Goal: Task Accomplishment & Management: Use online tool/utility

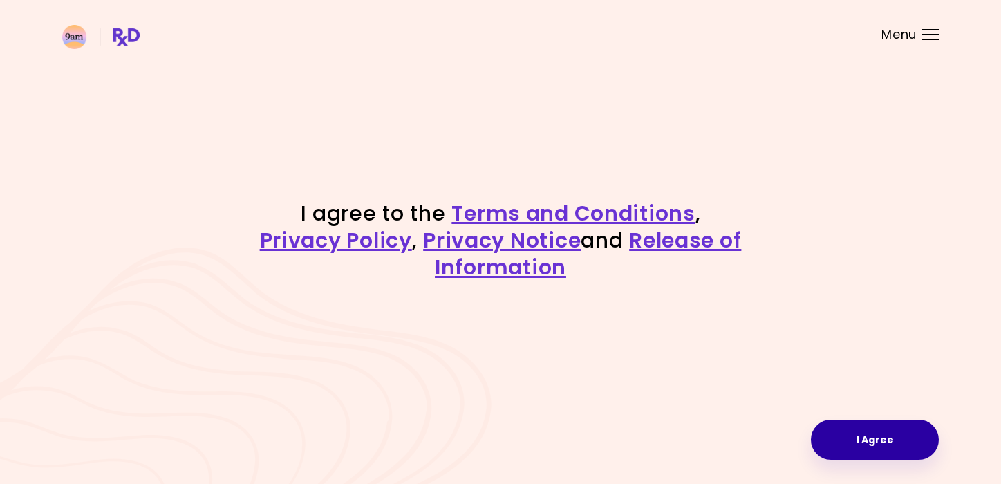
click at [853, 440] on button "I Agree" at bounding box center [875, 439] width 128 height 40
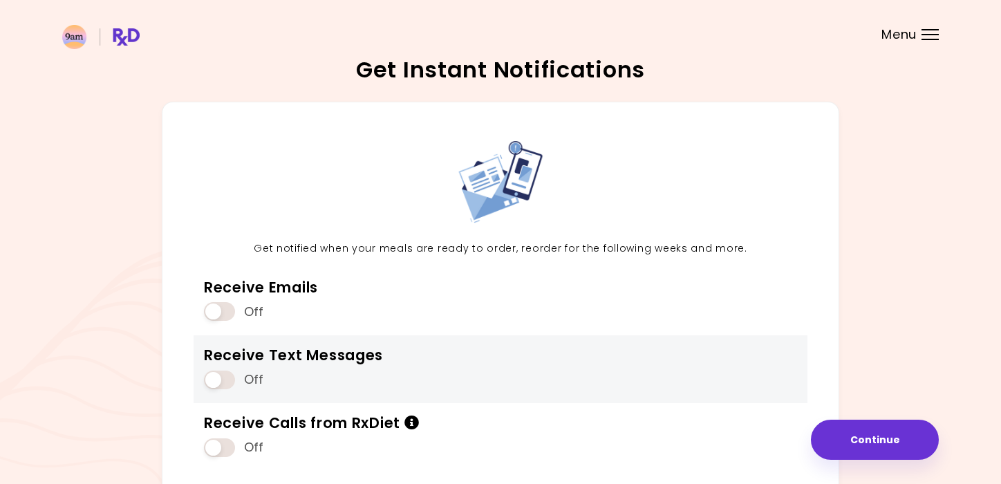
click at [335, 377] on div "Off" at bounding box center [293, 379] width 179 height 26
click at [221, 373] on span at bounding box center [219, 379] width 31 height 19
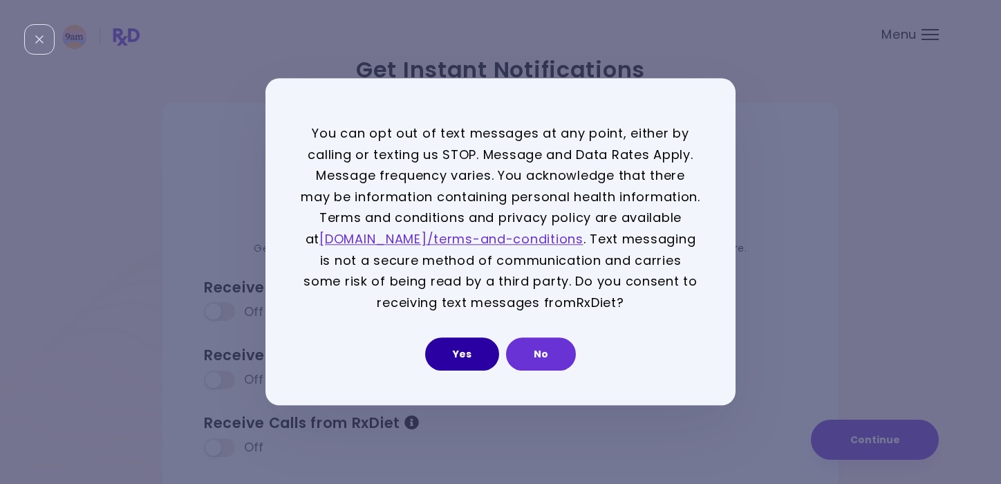
click at [477, 343] on button "Yes" at bounding box center [462, 354] width 74 height 33
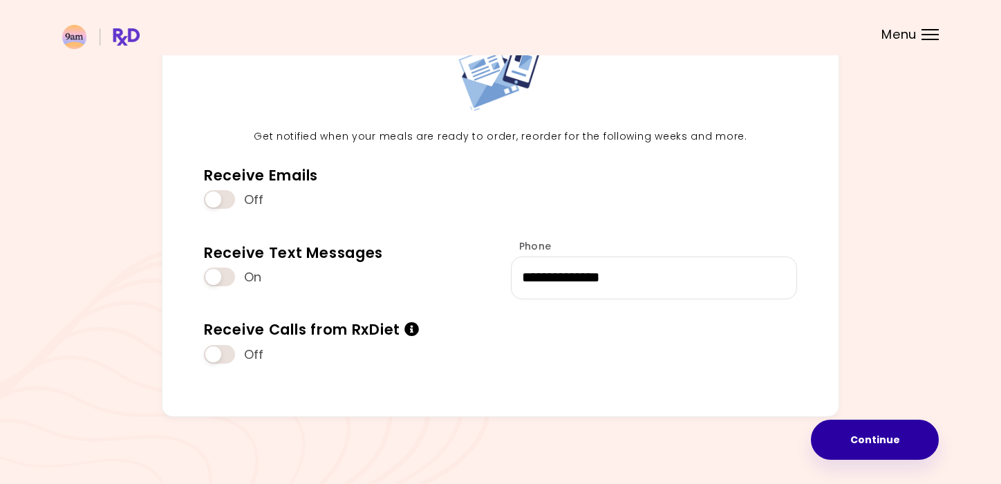
scroll to position [111, 0]
click at [828, 429] on button "Continue" at bounding box center [875, 439] width 128 height 40
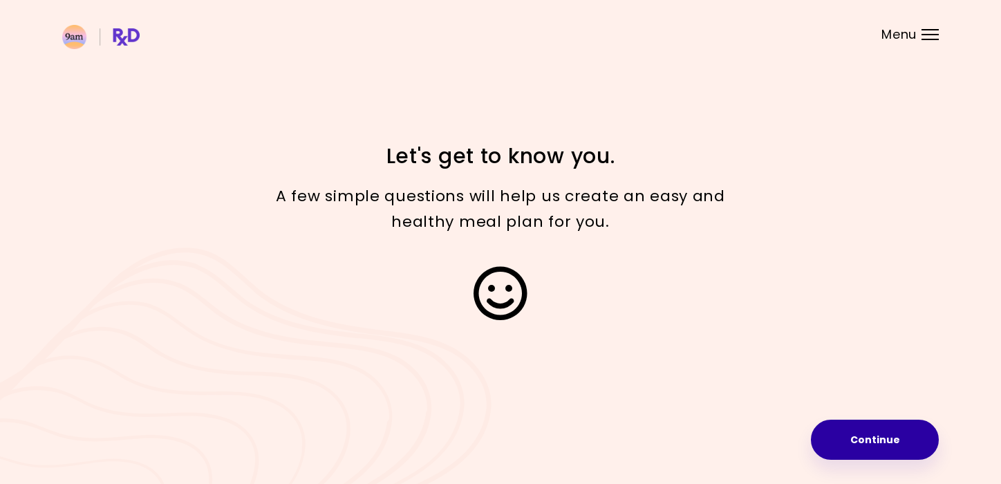
click at [826, 435] on button "Continue" at bounding box center [875, 439] width 128 height 40
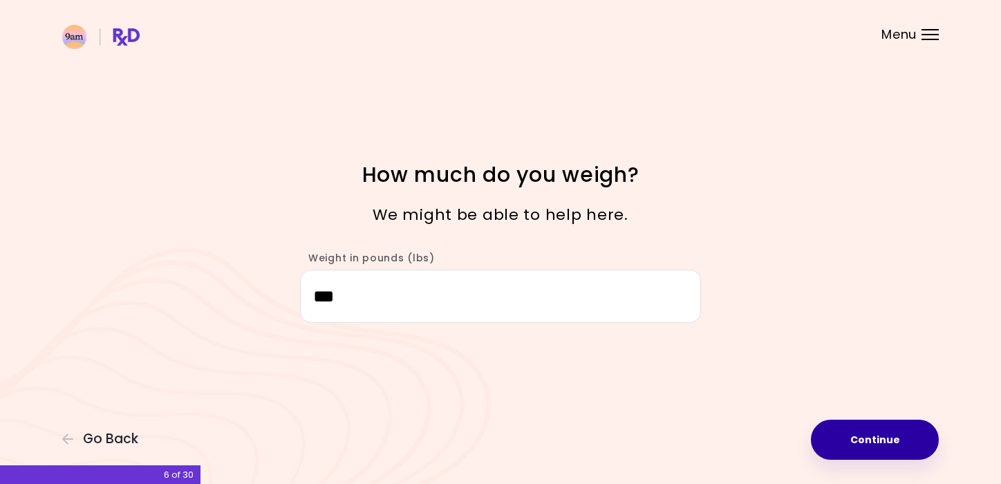
click at [851, 435] on button "Continue" at bounding box center [875, 439] width 128 height 40
select select "****"
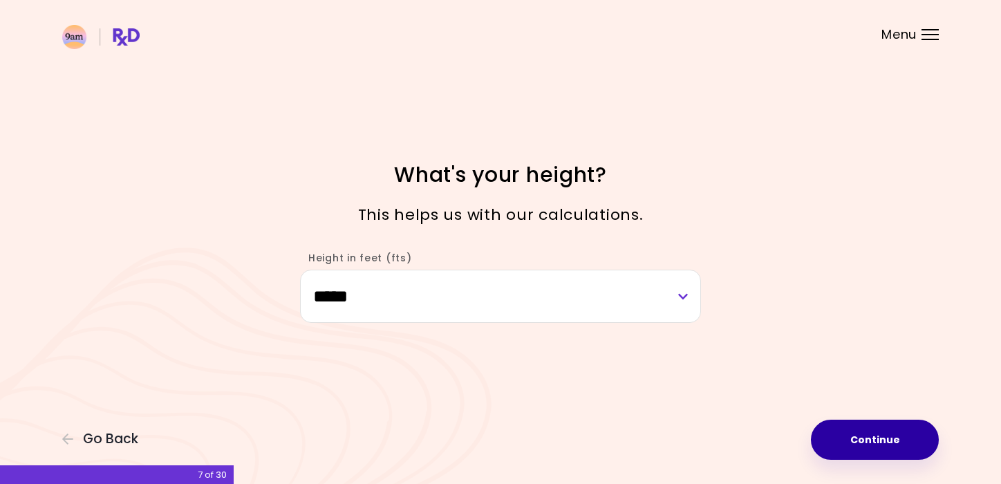
click at [851, 435] on button "Continue" at bounding box center [875, 439] width 128 height 40
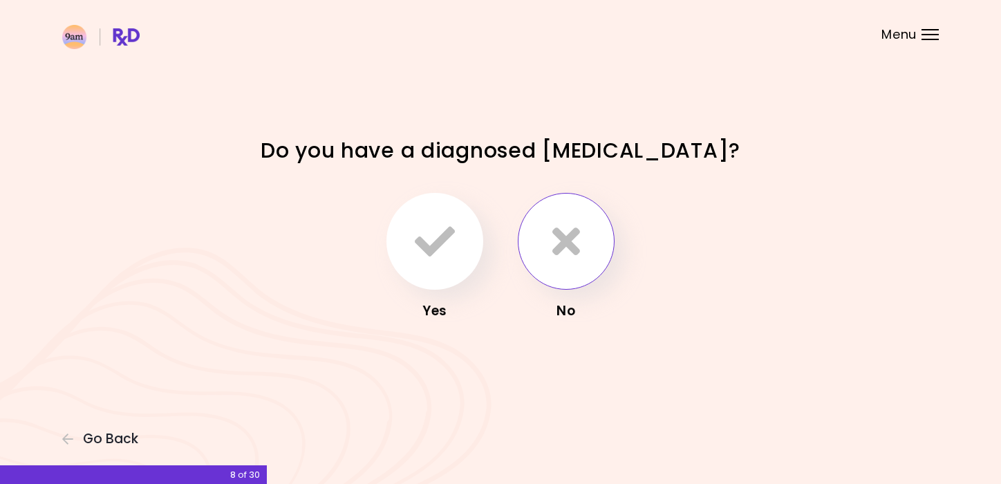
click at [563, 267] on button "button" at bounding box center [566, 241] width 97 height 97
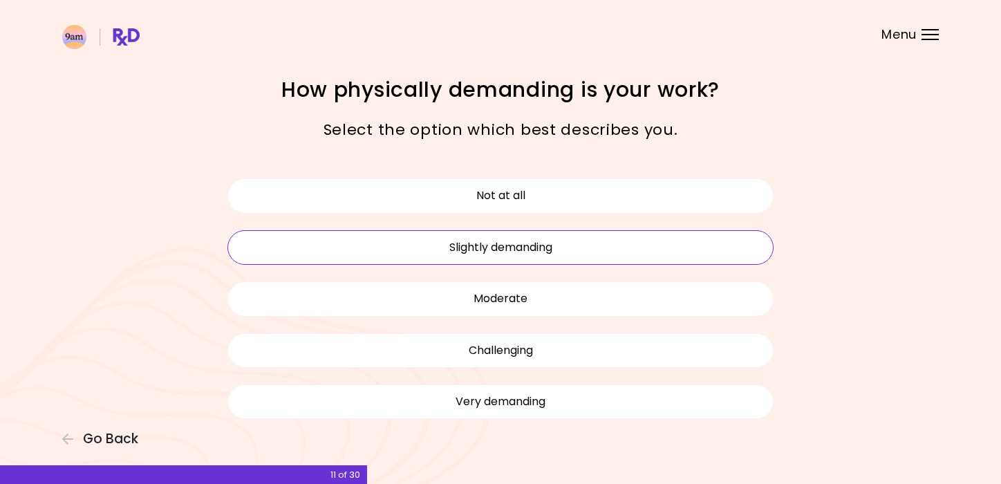
click at [634, 260] on button "Slightly demanding" at bounding box center [500, 247] width 546 height 35
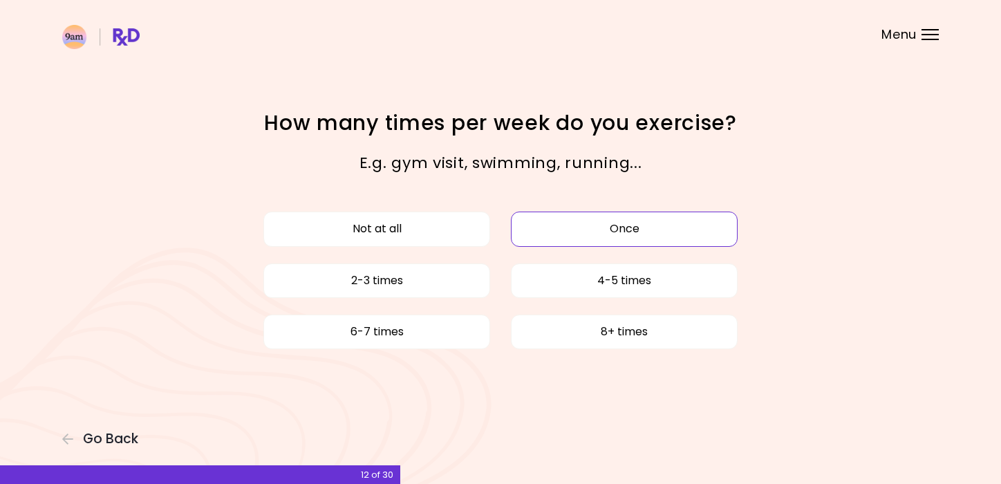
click at [531, 227] on button "Once" at bounding box center [624, 228] width 227 height 35
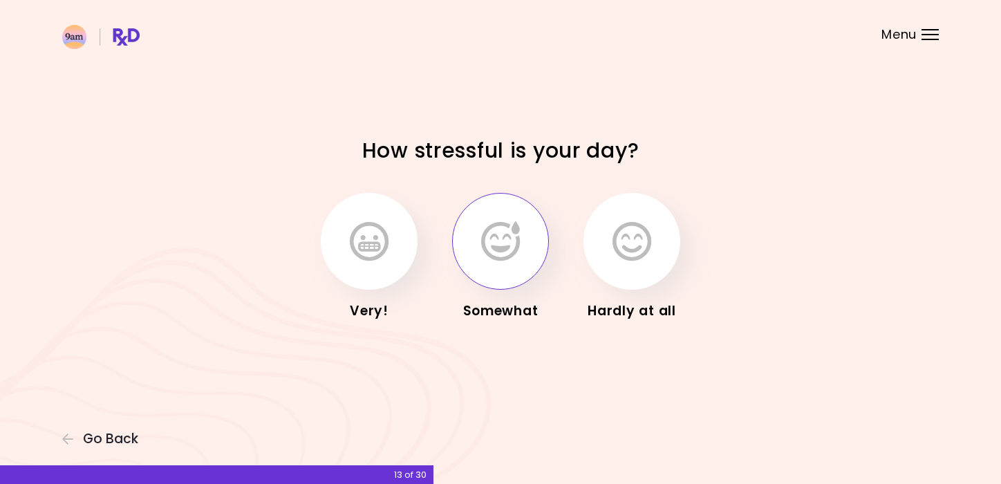
click at [518, 277] on button "button" at bounding box center [500, 241] width 97 height 97
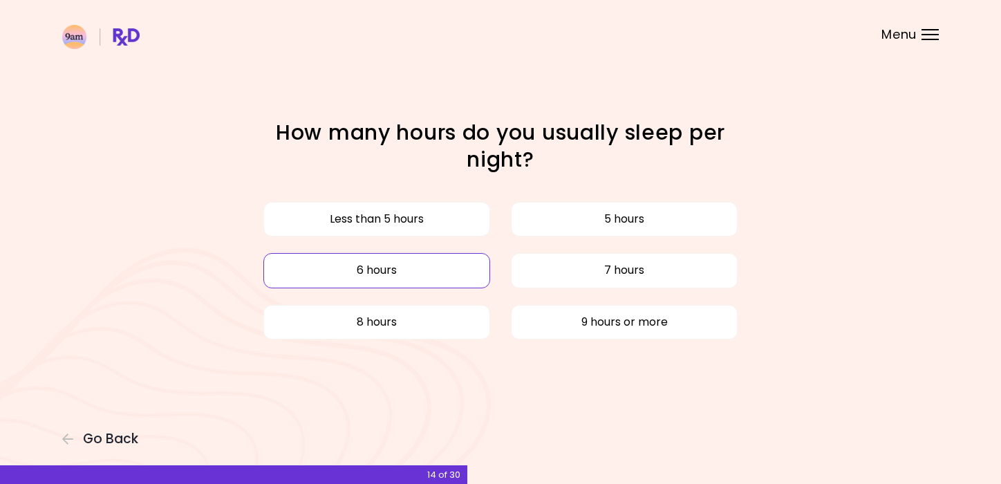
click at [434, 261] on button "6 hours" at bounding box center [376, 270] width 227 height 35
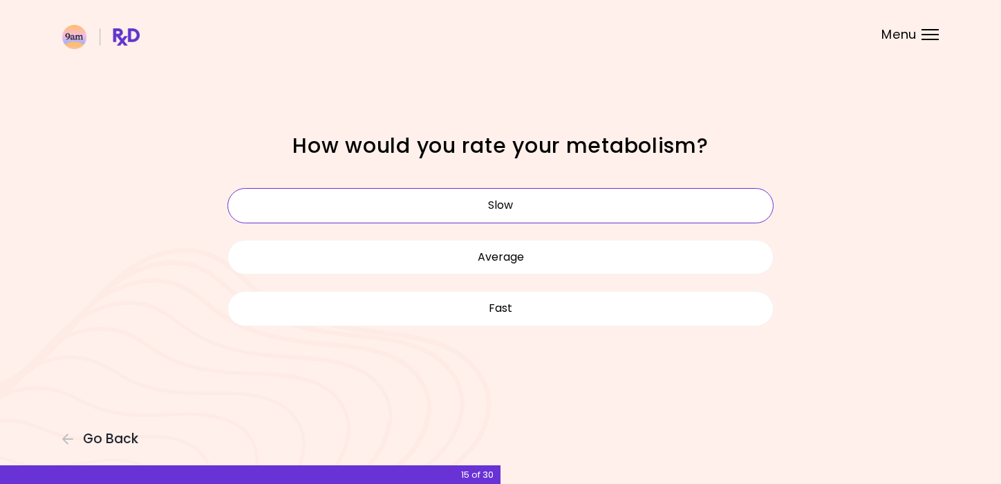
click at [527, 202] on button "Slow" at bounding box center [500, 205] width 546 height 35
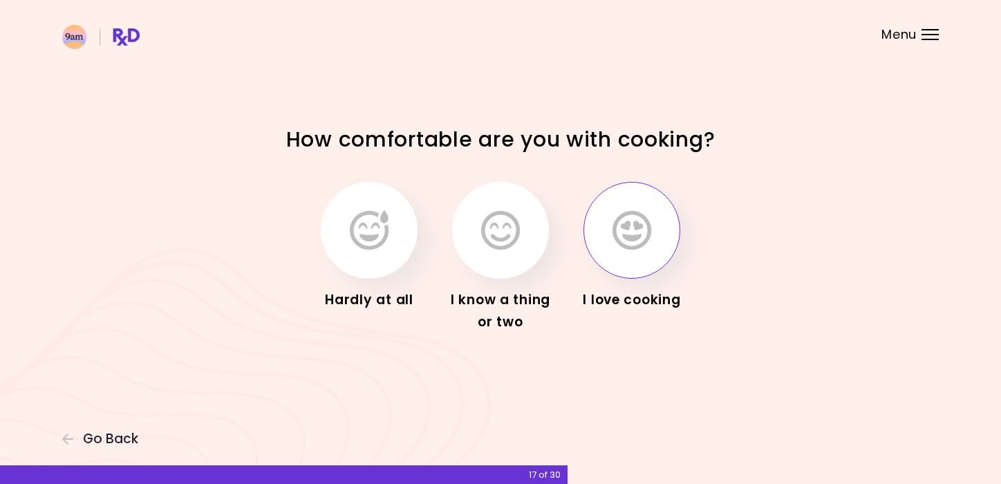
click at [615, 251] on button "button" at bounding box center [631, 230] width 97 height 97
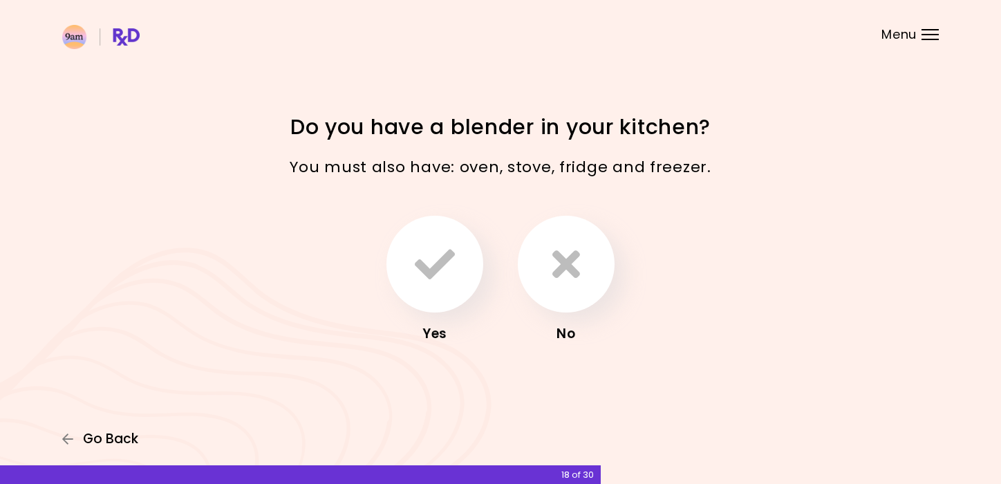
click at [104, 431] on span "Go Back" at bounding box center [110, 438] width 55 height 15
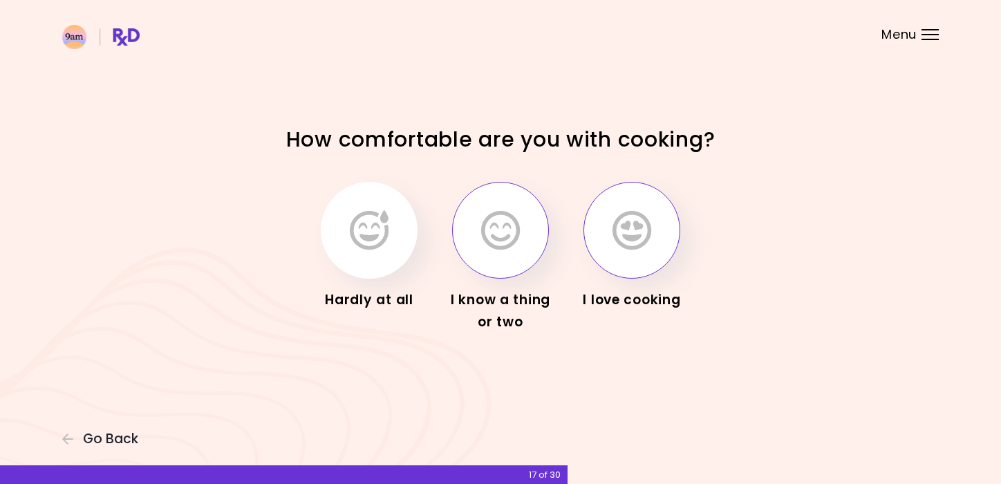
click at [481, 261] on button "button" at bounding box center [500, 230] width 97 height 97
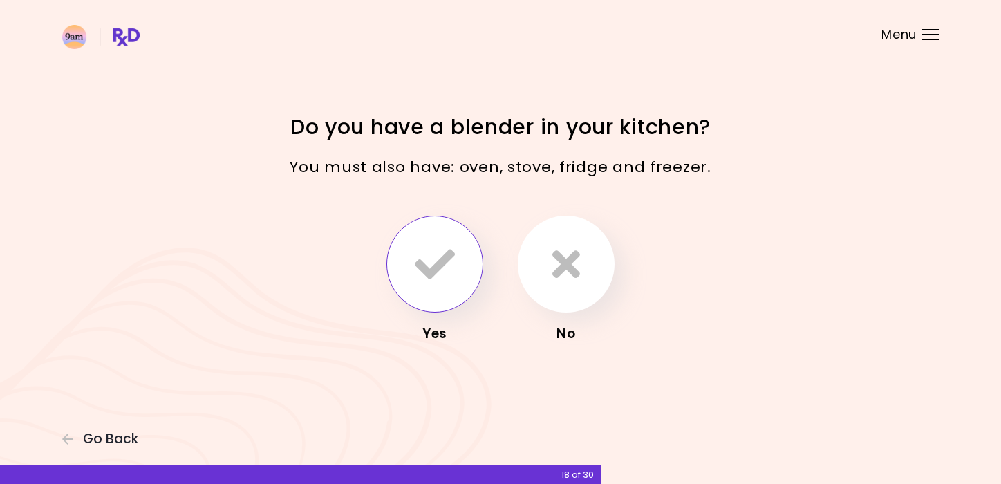
click at [460, 269] on button "button" at bounding box center [434, 264] width 97 height 97
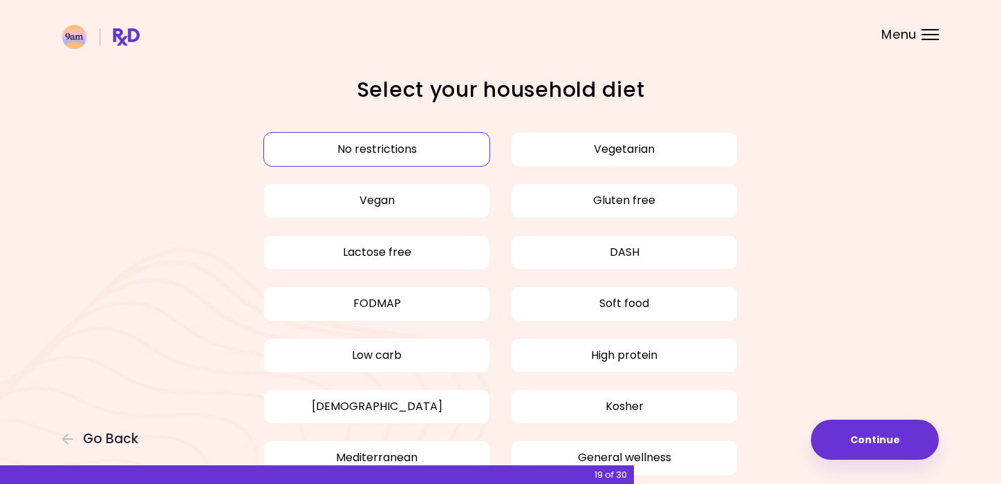
click at [449, 150] on button "No restrictions" at bounding box center [376, 149] width 227 height 35
click at [800, 437] on div "No restrictions Vegetarian Vegan Gluten free Lactose free DASH FODMAP Soft food…" at bounding box center [500, 303] width 663 height 395
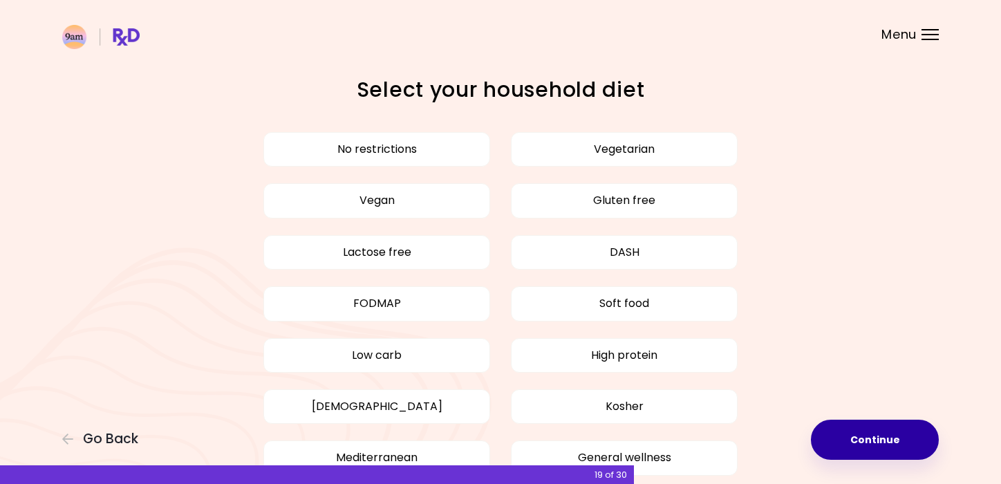
click at [831, 437] on button "Continue" at bounding box center [875, 439] width 128 height 40
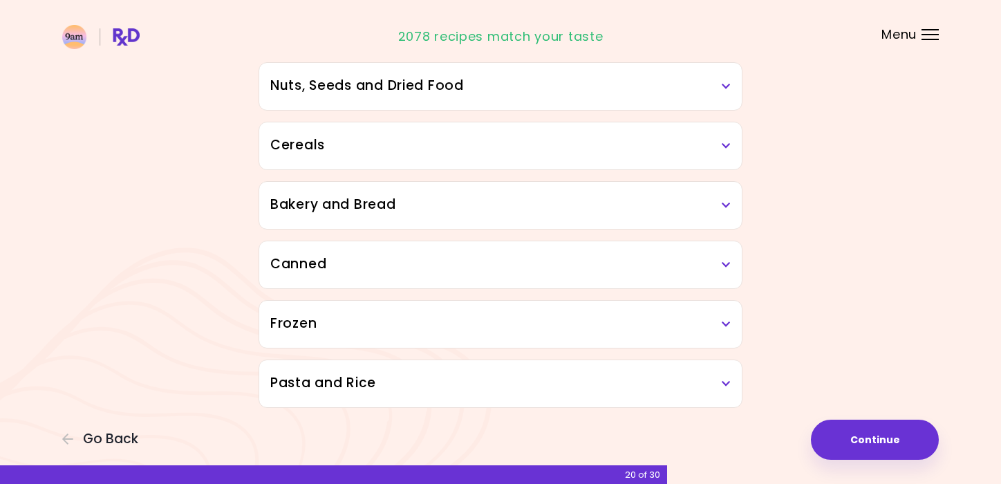
scroll to position [735, 0]
click at [843, 431] on button "Continue" at bounding box center [875, 439] width 128 height 40
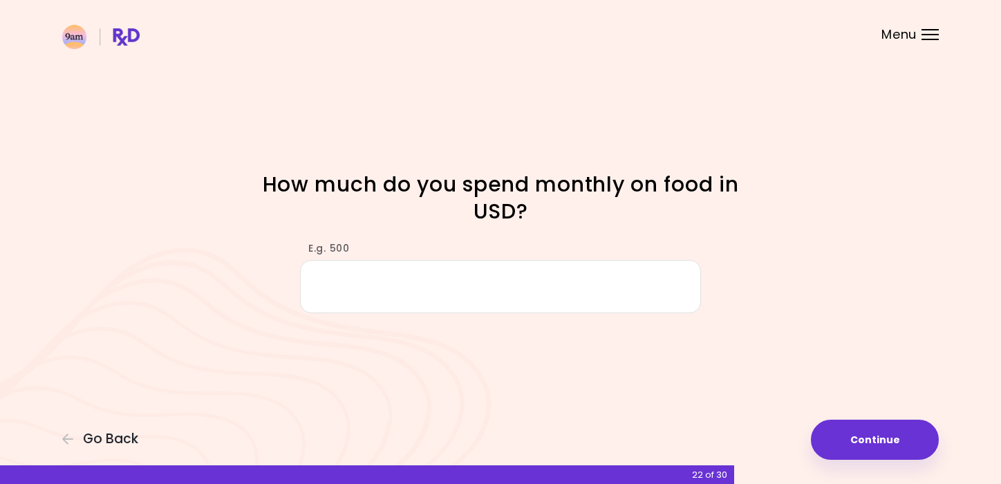
click at [524, 293] on input "E.g. 500" at bounding box center [500, 286] width 401 height 53
type input "*"
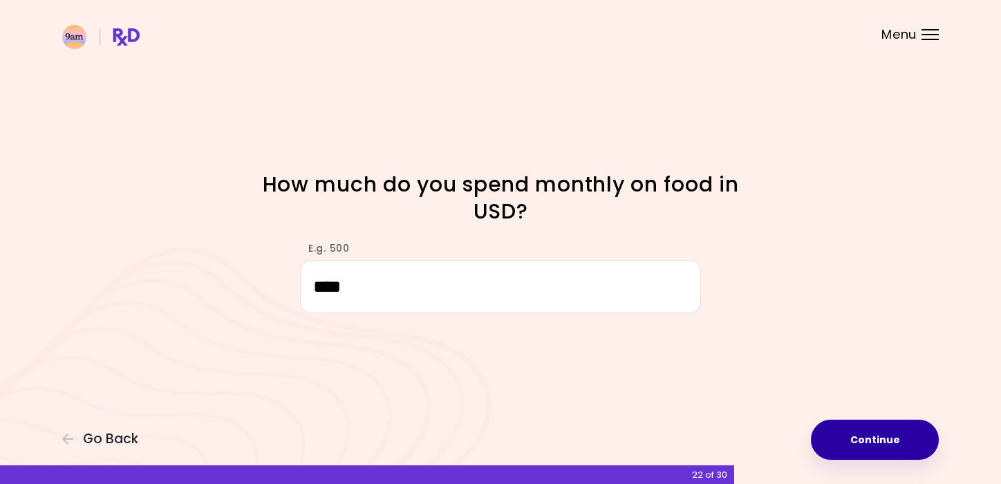
type input "****"
click at [865, 440] on button "Continue" at bounding box center [875, 439] width 128 height 40
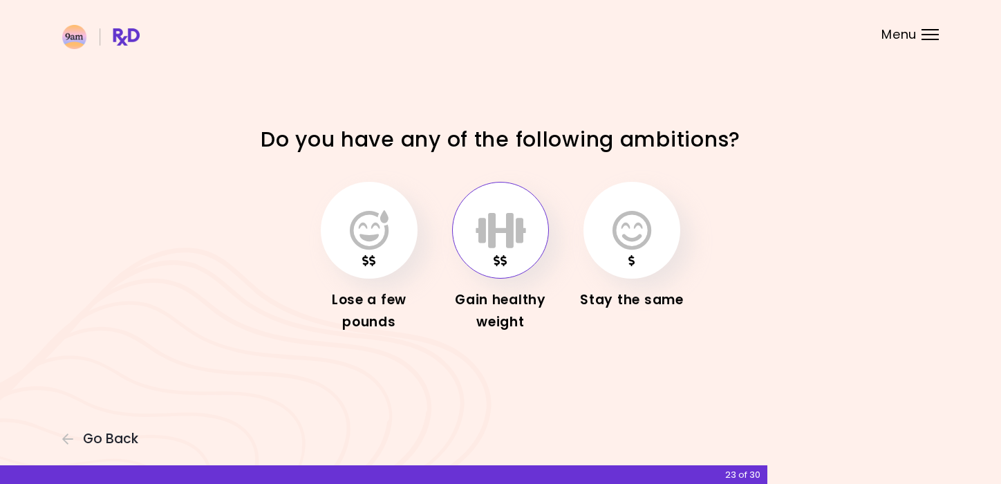
click at [515, 241] on icon "button" at bounding box center [500, 230] width 50 height 40
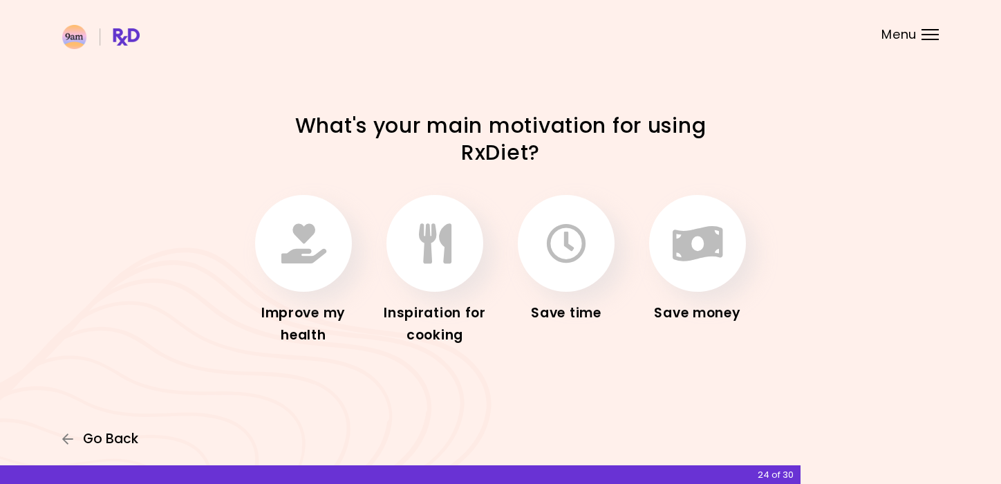
click at [97, 442] on span "Go Back" at bounding box center [110, 438] width 55 height 15
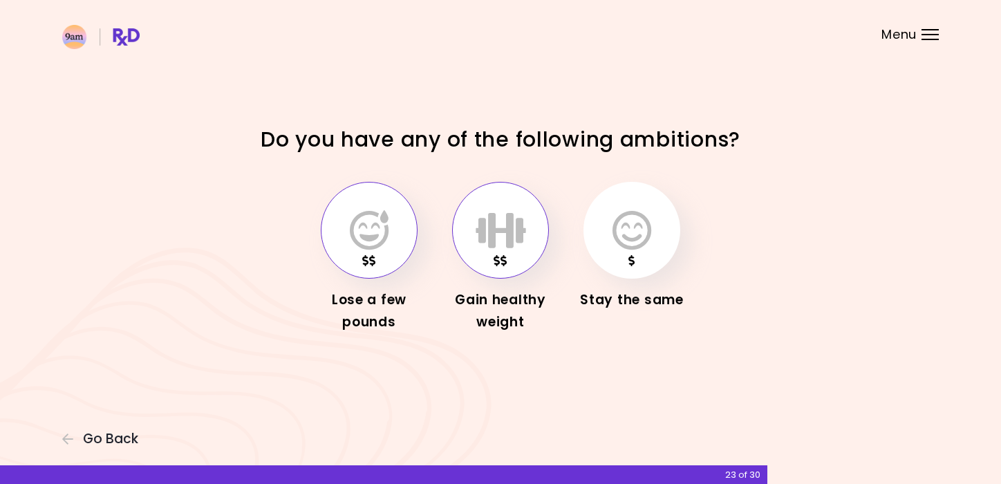
click at [384, 224] on icon "button" at bounding box center [369, 230] width 39 height 40
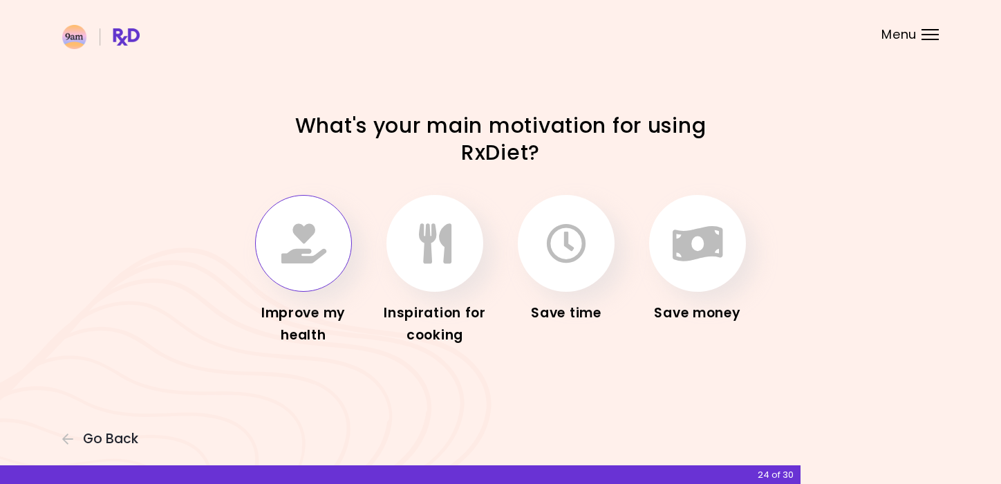
click at [327, 252] on button "button" at bounding box center [303, 243] width 97 height 97
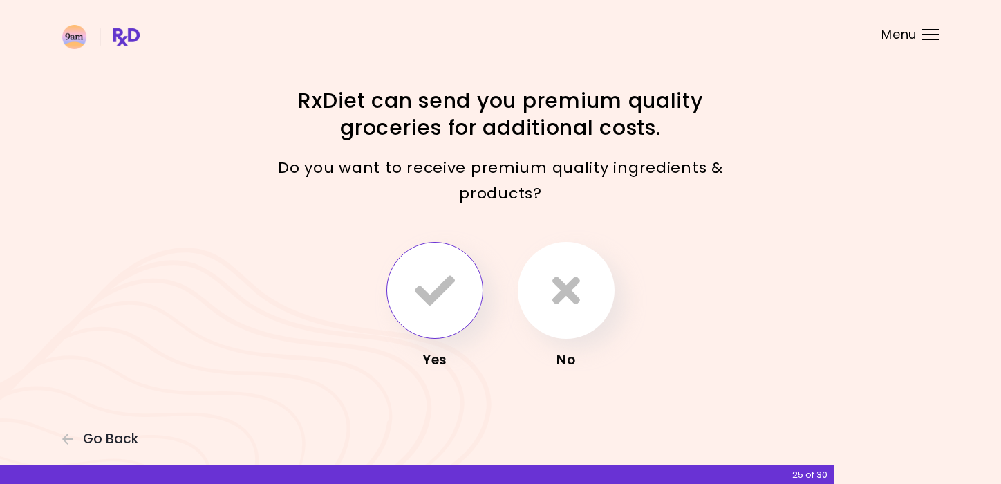
click at [450, 312] on button "button" at bounding box center [434, 290] width 97 height 97
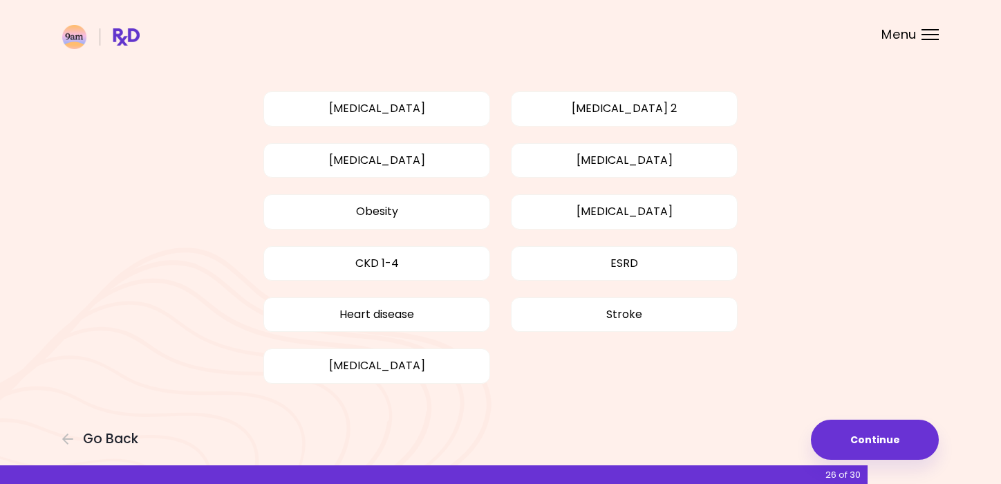
scroll to position [86, 0]
click at [855, 425] on button "Continue" at bounding box center [875, 439] width 128 height 40
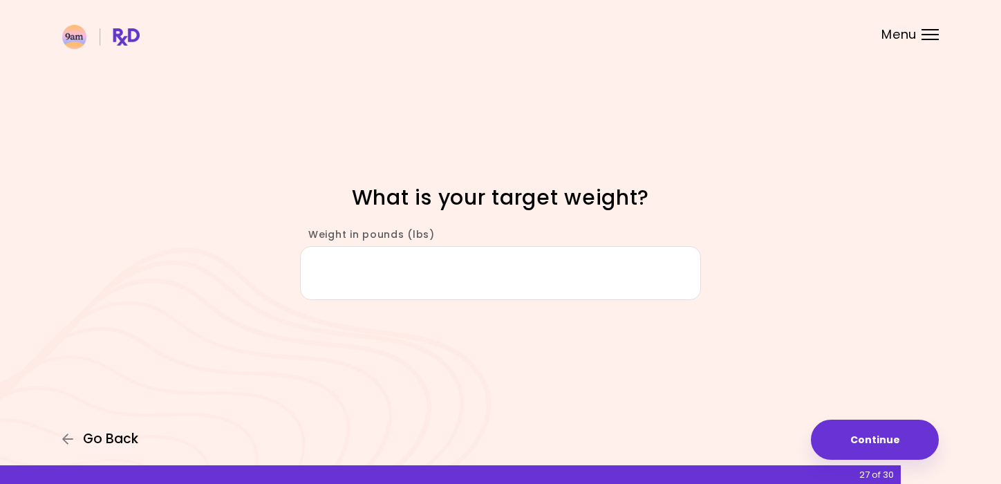
click at [104, 438] on span "Go Back" at bounding box center [110, 438] width 55 height 15
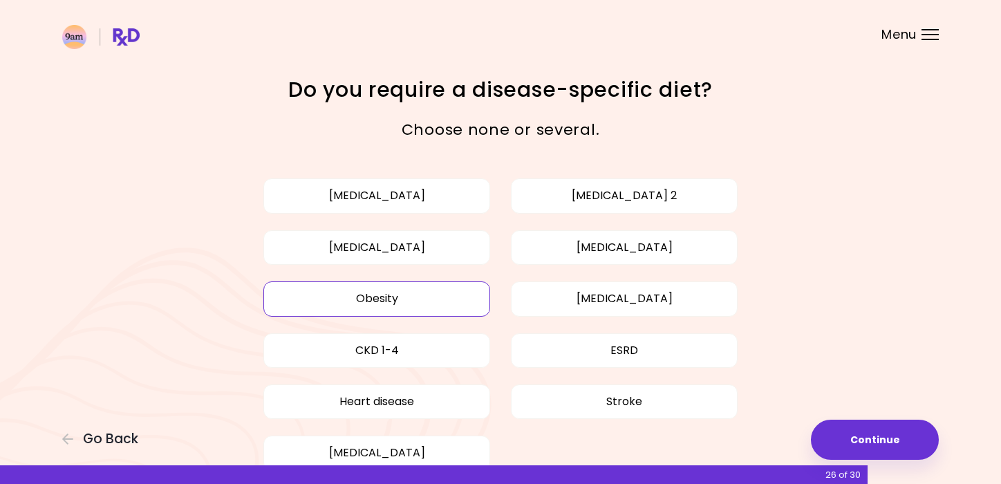
click at [424, 297] on button "Obesity" at bounding box center [376, 298] width 227 height 35
click at [852, 426] on button "Continue" at bounding box center [875, 439] width 128 height 40
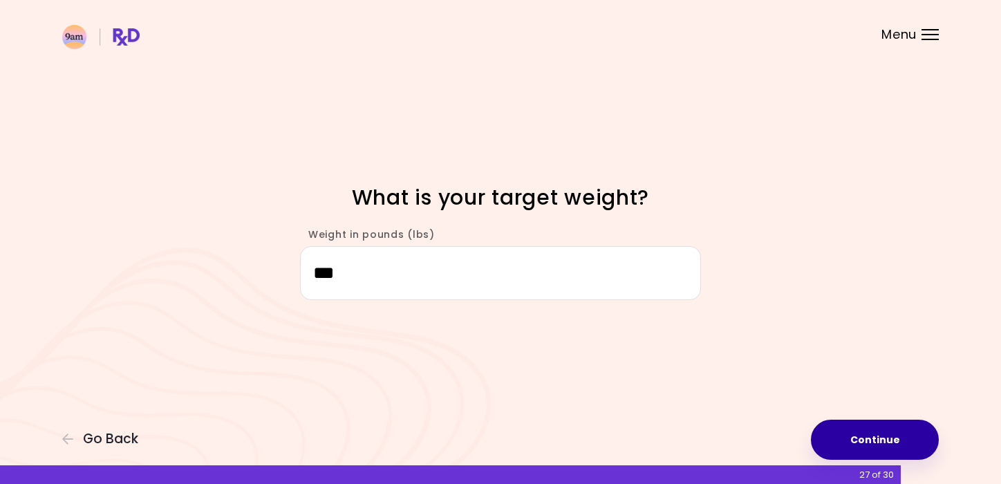
type input "***"
click at [839, 446] on button "Continue" at bounding box center [875, 439] width 128 height 40
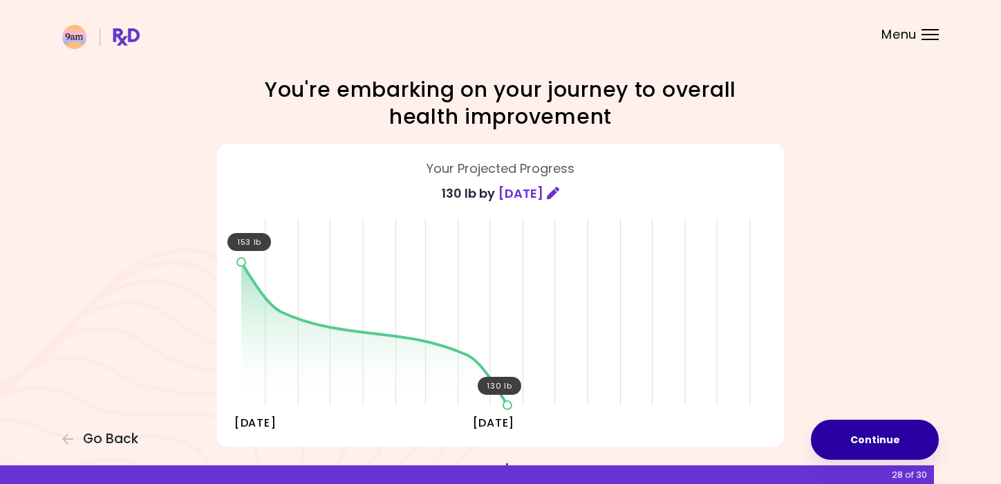
click at [873, 446] on button "Continue" at bounding box center [875, 439] width 128 height 40
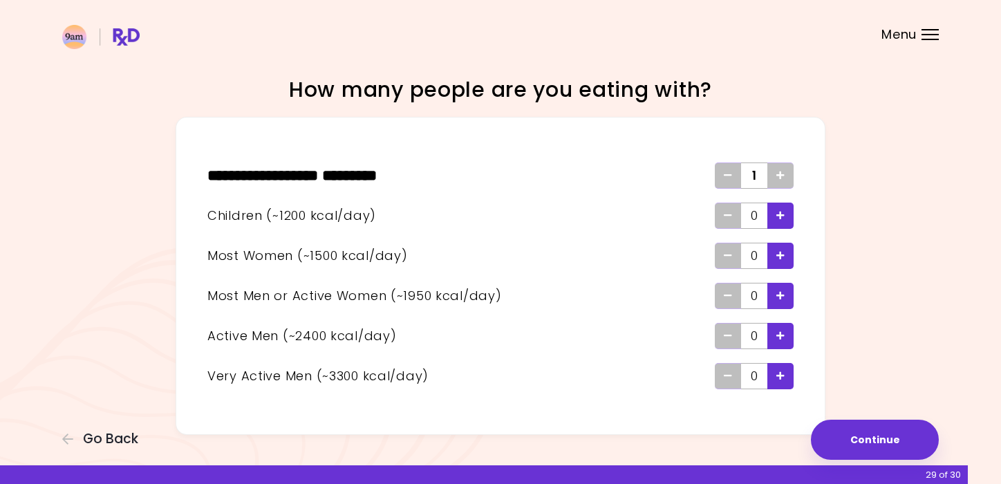
click at [779, 293] on icon "Add - Man or Active Woman" at bounding box center [780, 295] width 8 height 9
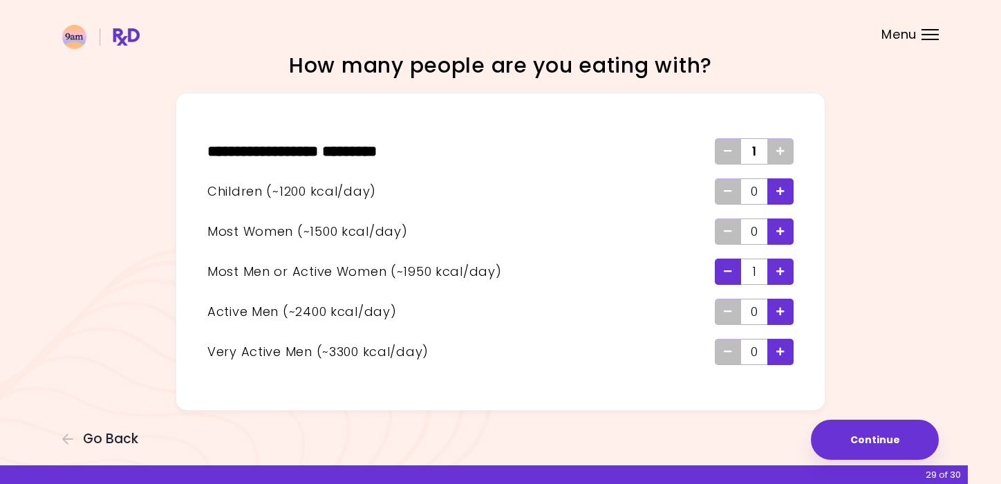
scroll to position [26, 0]
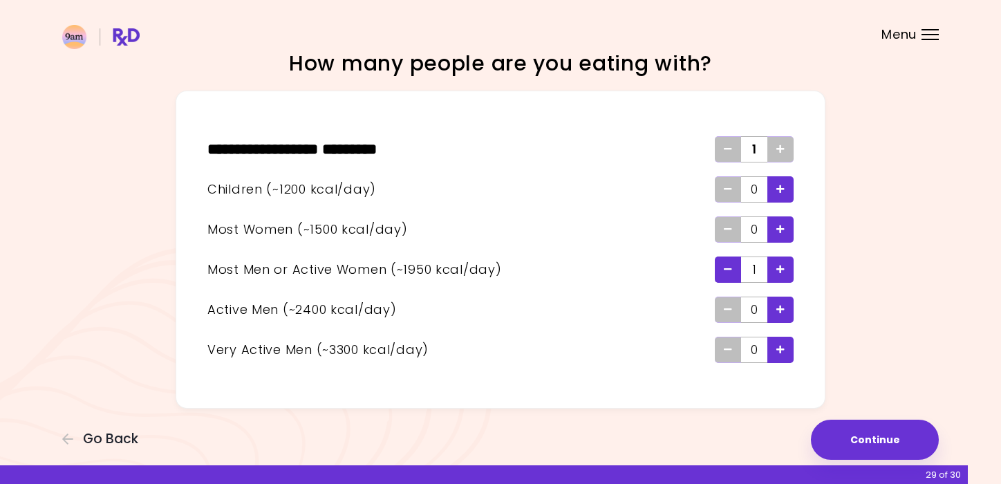
click at [782, 186] on icon "Add - Child" at bounding box center [780, 189] width 8 height 9
click at [728, 191] on icon "Remove - Child" at bounding box center [727, 189] width 8 height 9
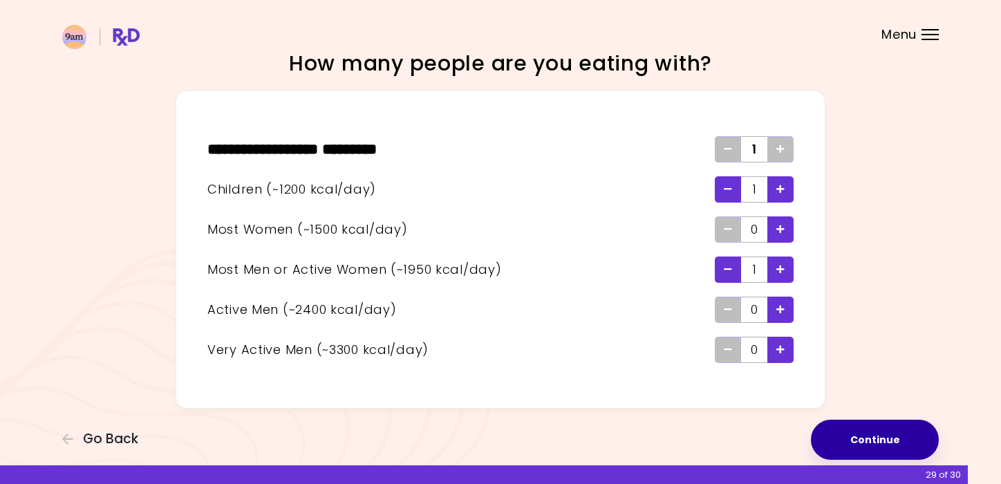
click at [846, 435] on button "Continue" at bounding box center [875, 439] width 128 height 40
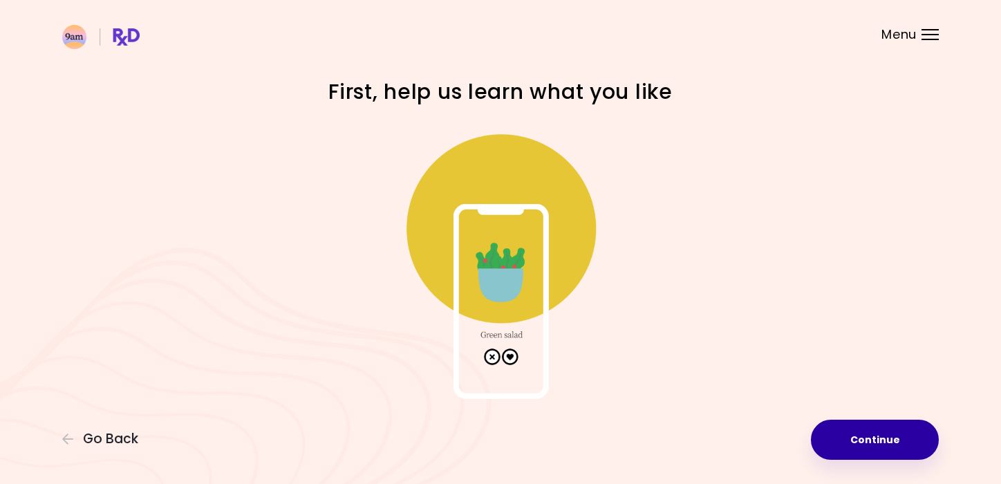
click at [846, 435] on button "Continue" at bounding box center [875, 439] width 128 height 40
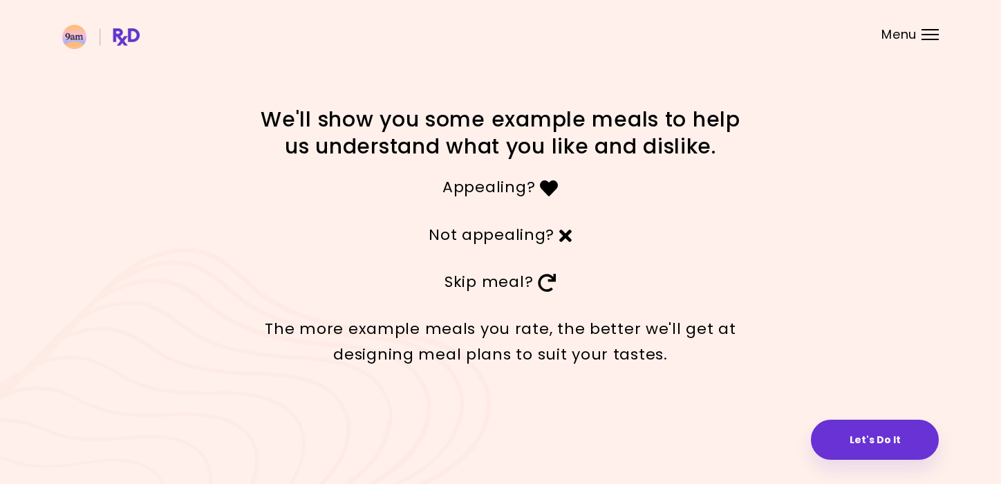
click at [846, 435] on button "Let's Do It" at bounding box center [875, 439] width 128 height 40
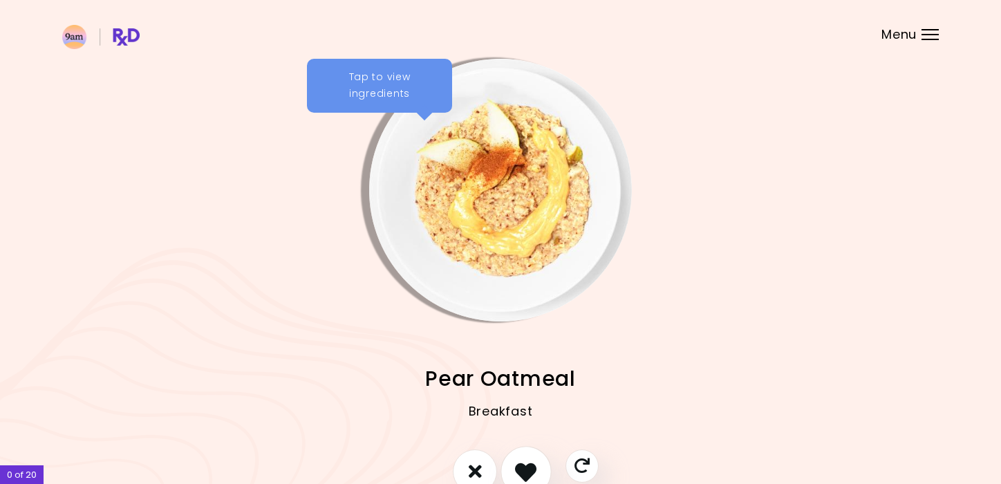
click at [529, 471] on icon "I like this recipe" at bounding box center [525, 470] width 21 height 21
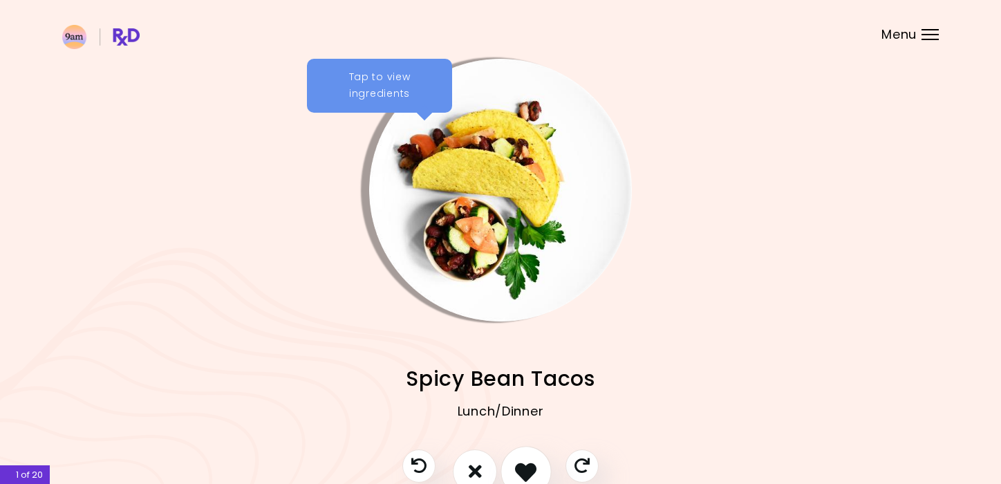
click at [520, 471] on icon "I like this recipe" at bounding box center [525, 470] width 21 height 21
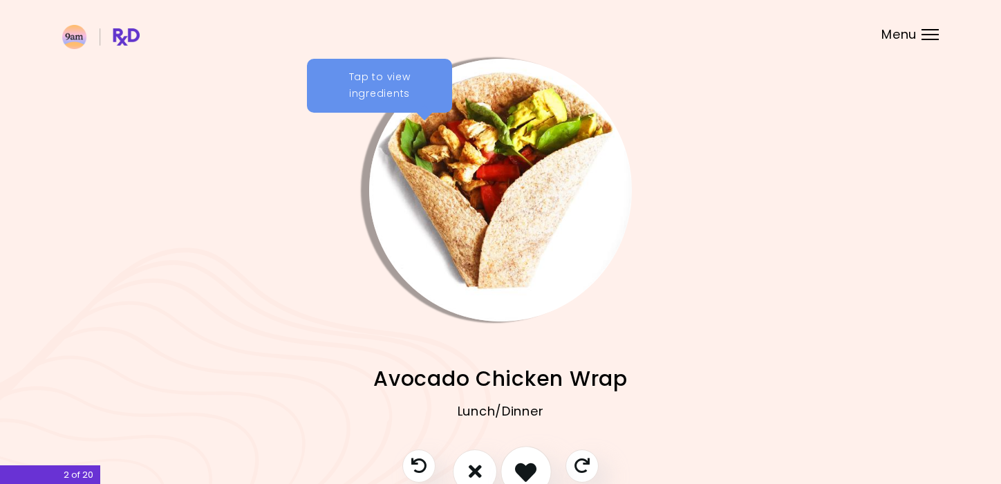
click at [520, 471] on icon "I like this recipe" at bounding box center [525, 470] width 21 height 21
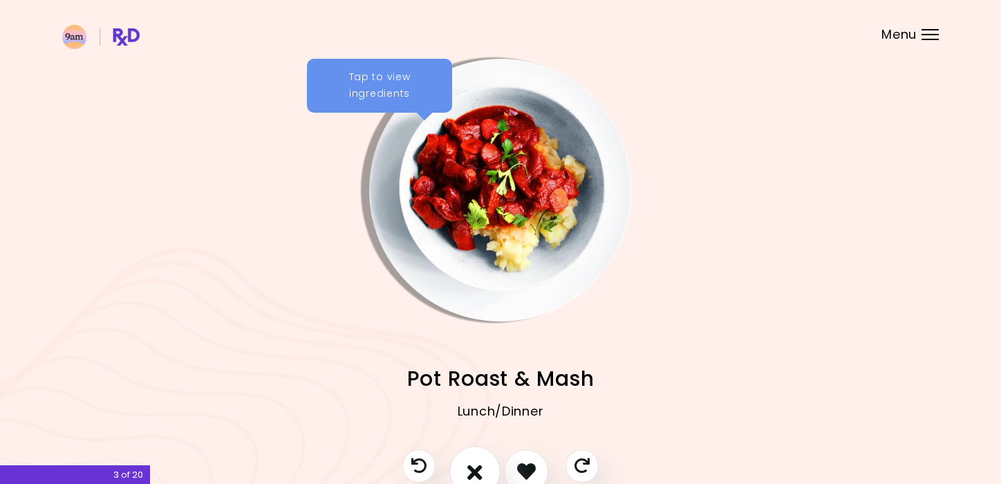
click at [478, 471] on icon "I don't like this recipe" at bounding box center [474, 470] width 15 height 21
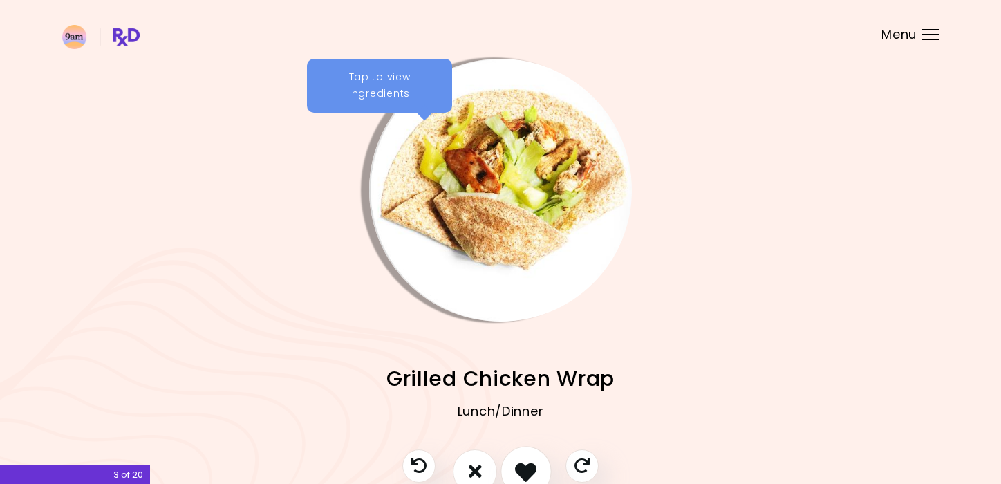
click at [524, 471] on icon "I like this recipe" at bounding box center [525, 470] width 21 height 21
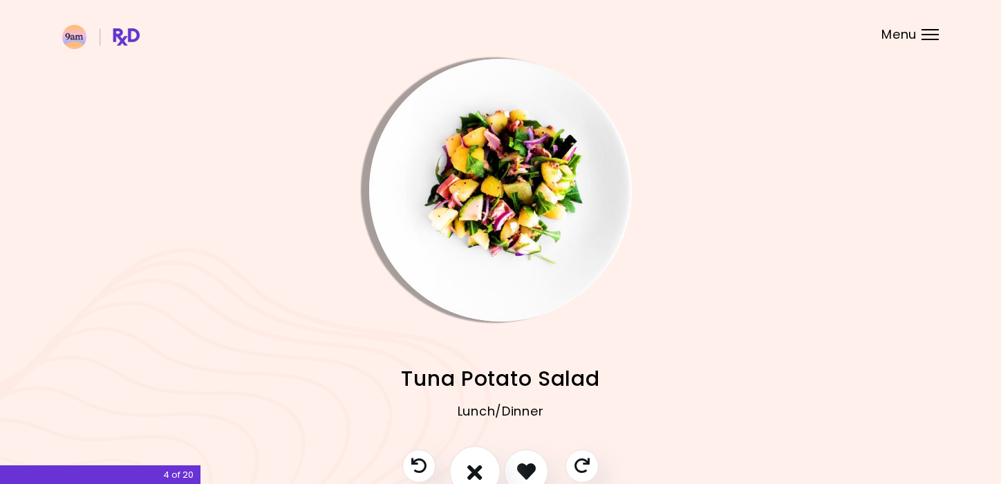
click at [475, 471] on icon "I don't like this recipe" at bounding box center [474, 470] width 15 height 21
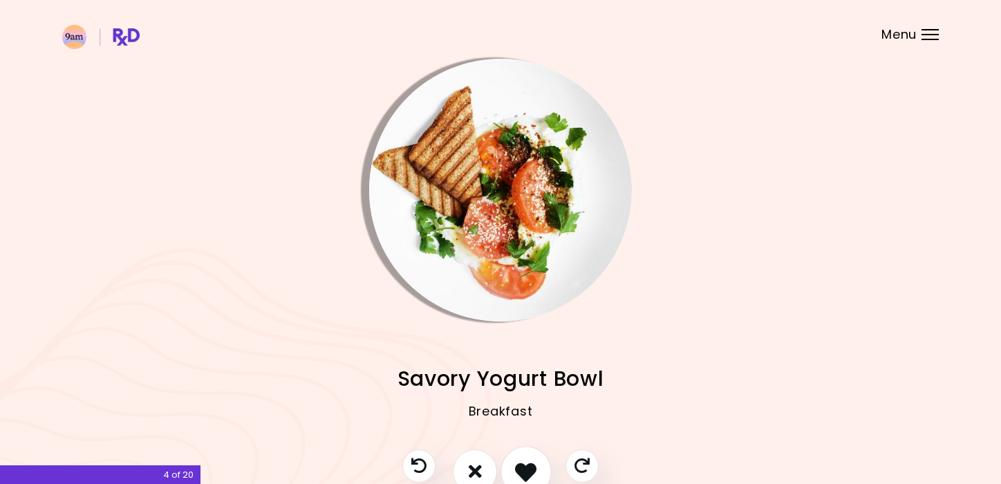
click at [524, 470] on icon "I like this recipe" at bounding box center [525, 470] width 21 height 21
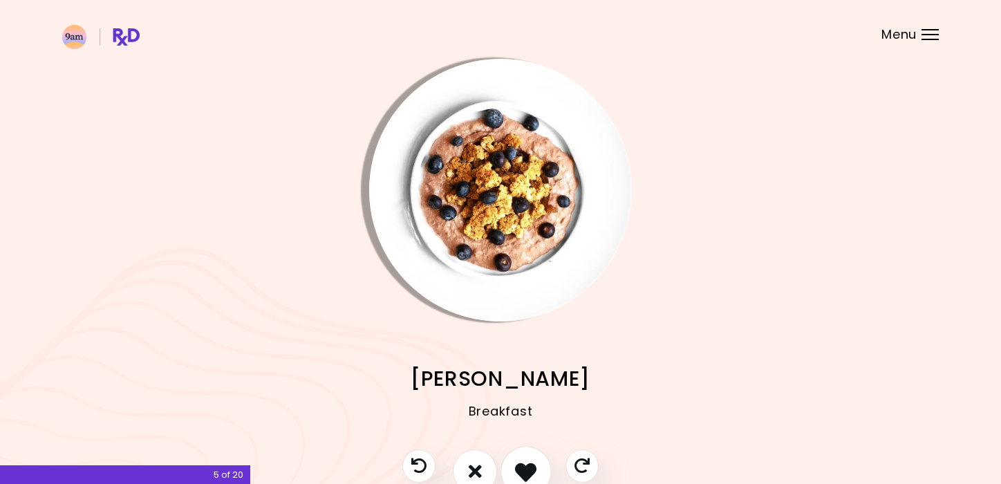
click at [524, 470] on icon "I like this recipe" at bounding box center [525, 470] width 21 height 21
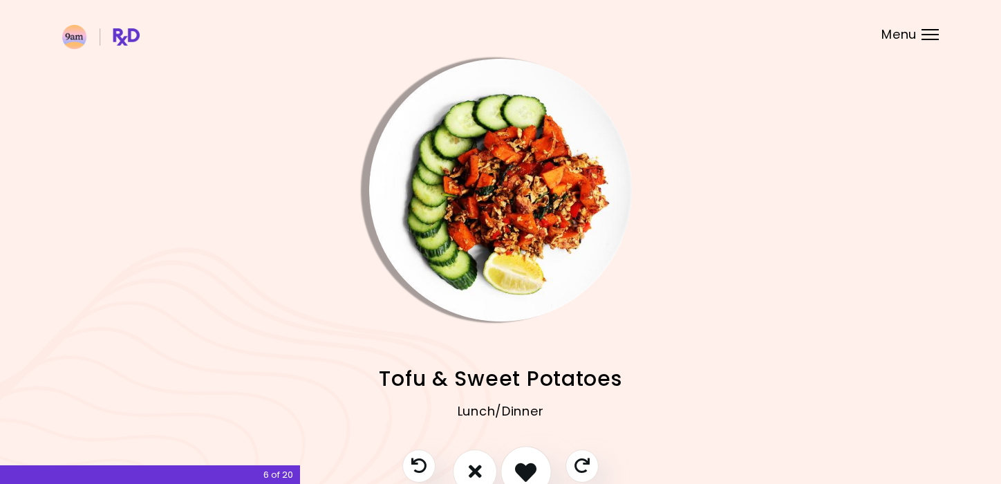
click at [524, 470] on icon "I like this recipe" at bounding box center [525, 470] width 21 height 21
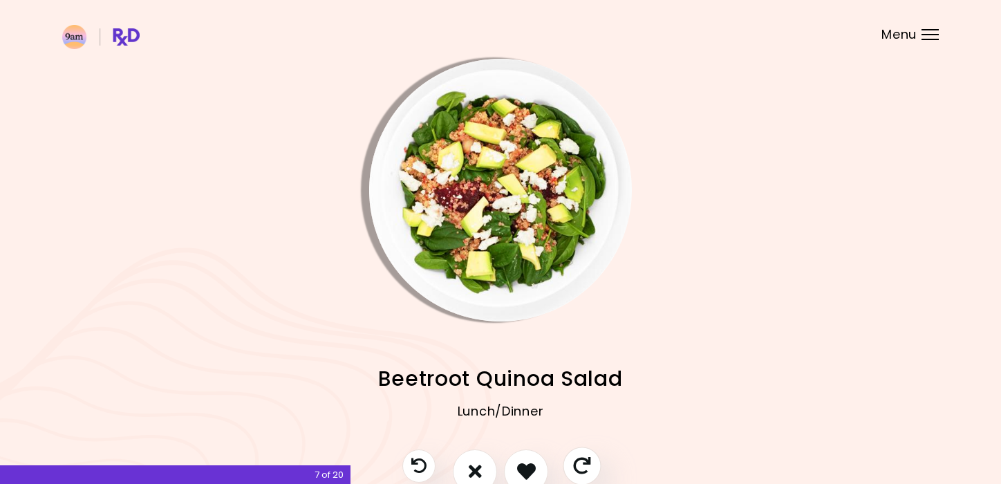
click at [578, 473] on icon "Skip" at bounding box center [581, 465] width 17 height 17
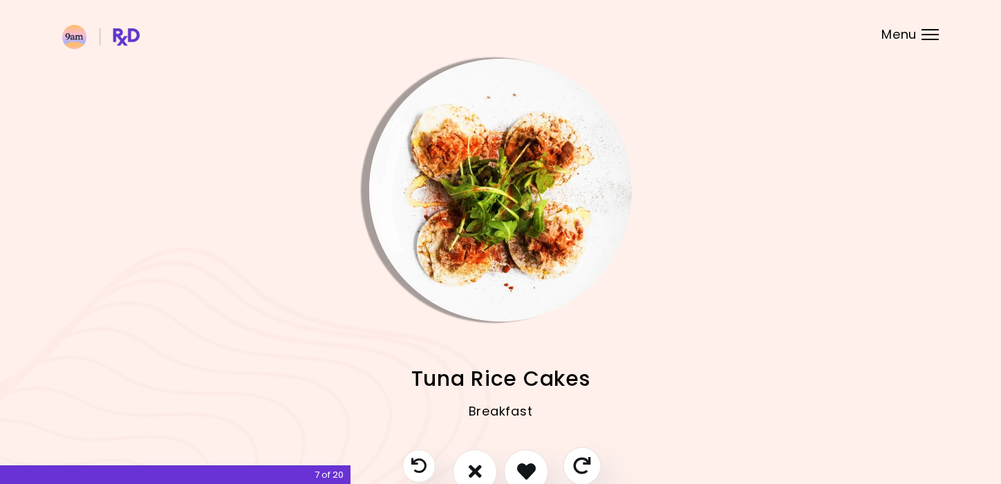
click at [580, 467] on icon "Skip" at bounding box center [581, 465] width 17 height 17
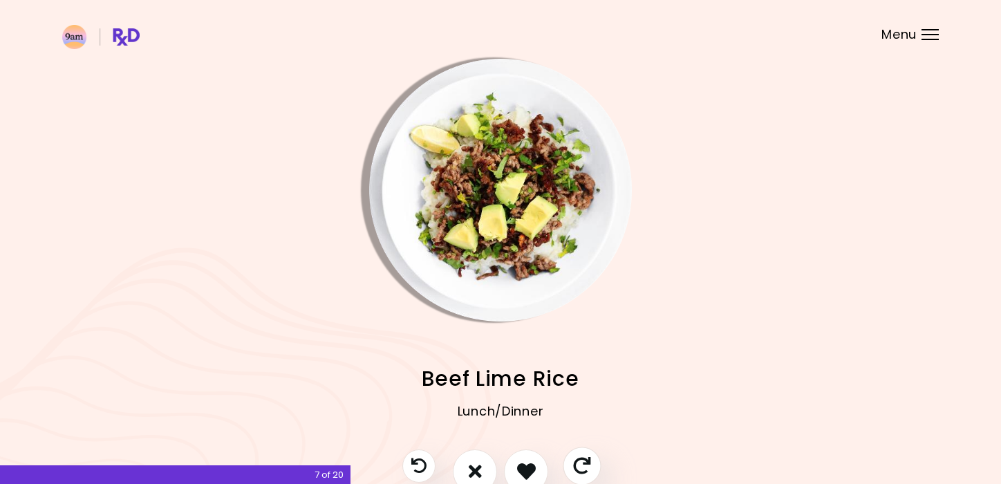
click at [580, 467] on icon "Skip" at bounding box center [581, 465] width 17 height 17
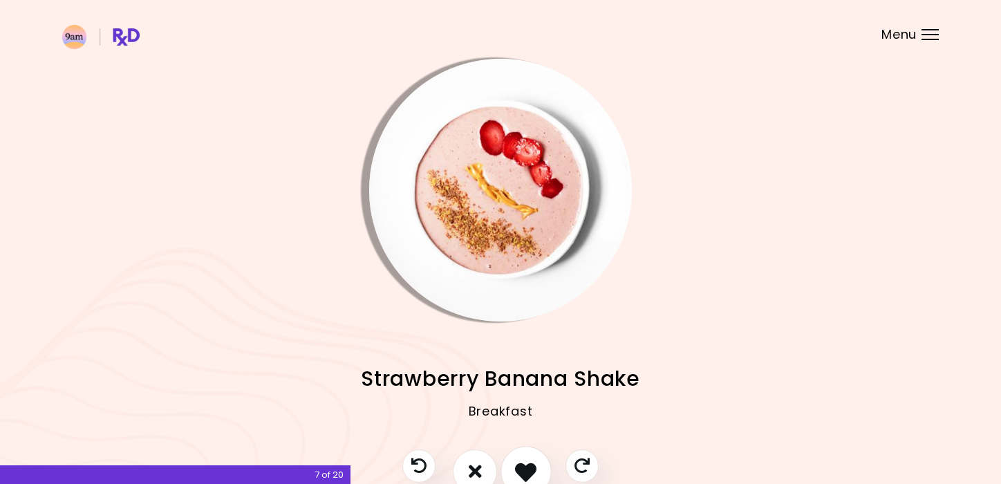
click at [521, 469] on icon "I like this recipe" at bounding box center [525, 470] width 21 height 21
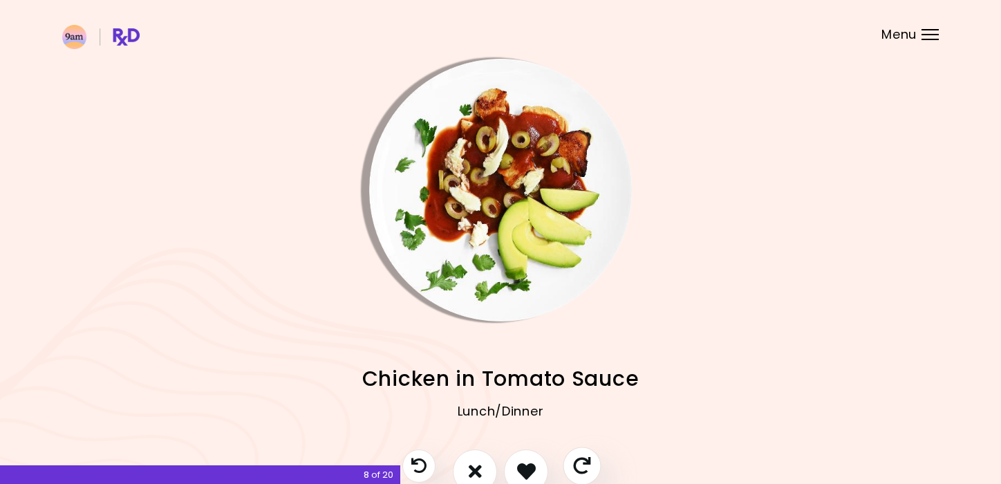
click at [583, 469] on icon "Skip" at bounding box center [581, 465] width 17 height 17
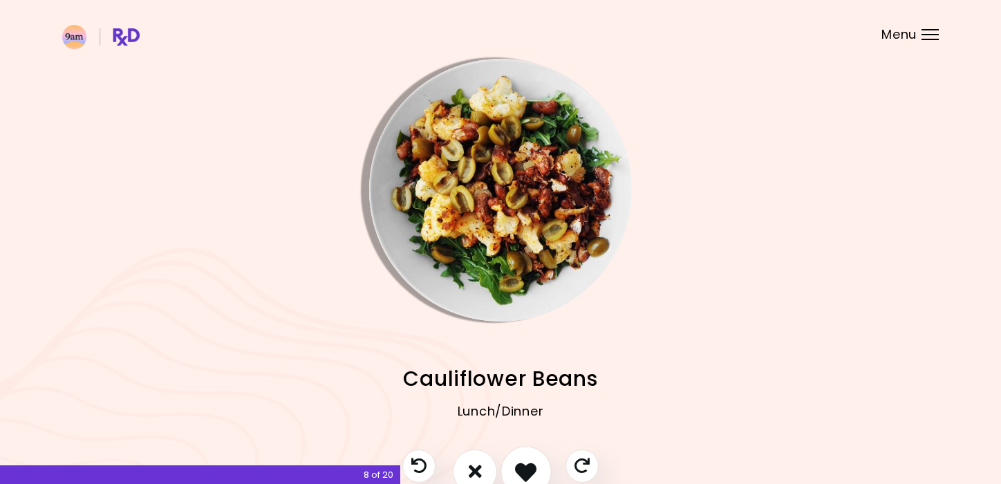
click at [518, 464] on icon "I like this recipe" at bounding box center [525, 470] width 21 height 21
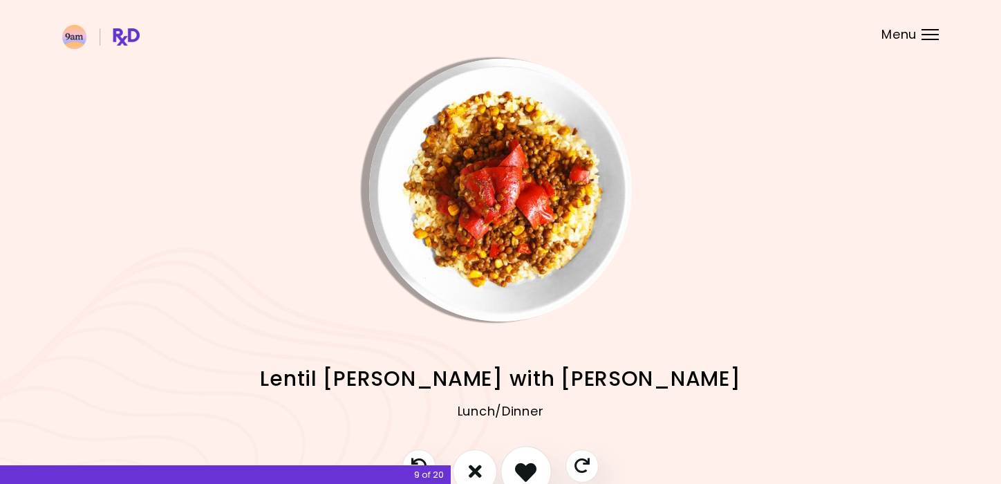
click at [518, 464] on icon "I like this recipe" at bounding box center [525, 470] width 21 height 21
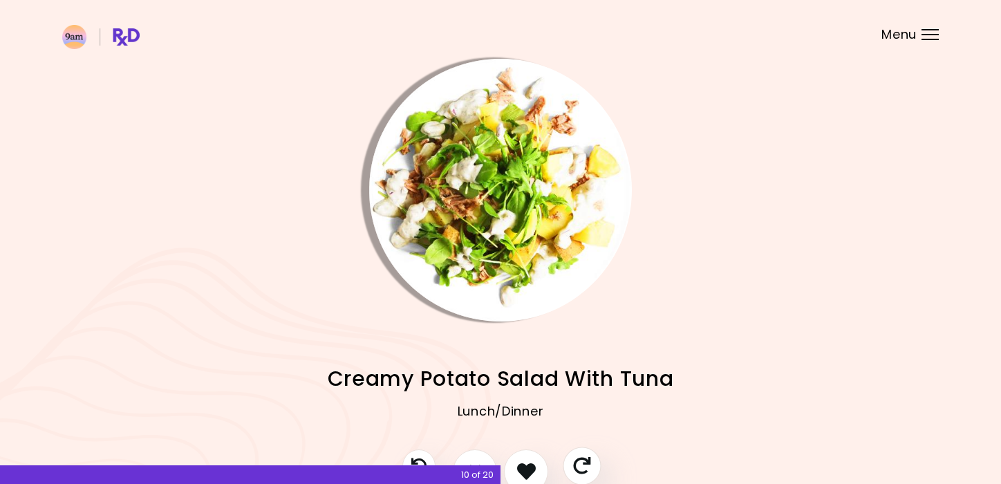
click at [576, 464] on icon "Skip" at bounding box center [581, 465] width 17 height 17
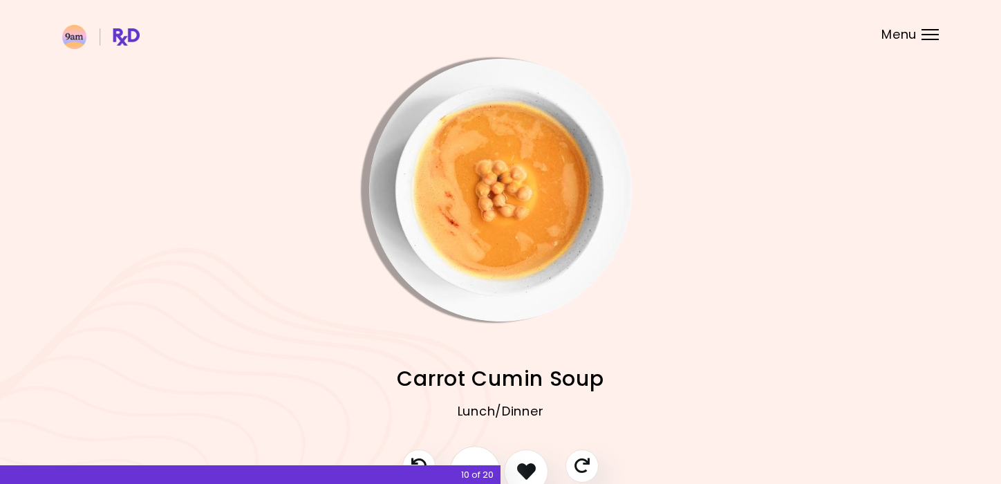
click at [473, 457] on button "I don't like this recipe" at bounding box center [474, 471] width 51 height 51
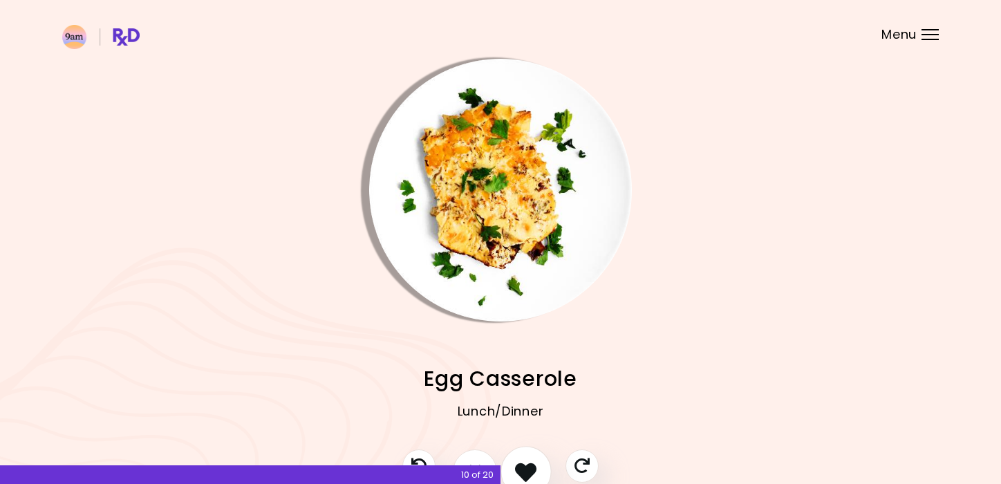
click at [528, 457] on button "I like this recipe" at bounding box center [525, 471] width 51 height 51
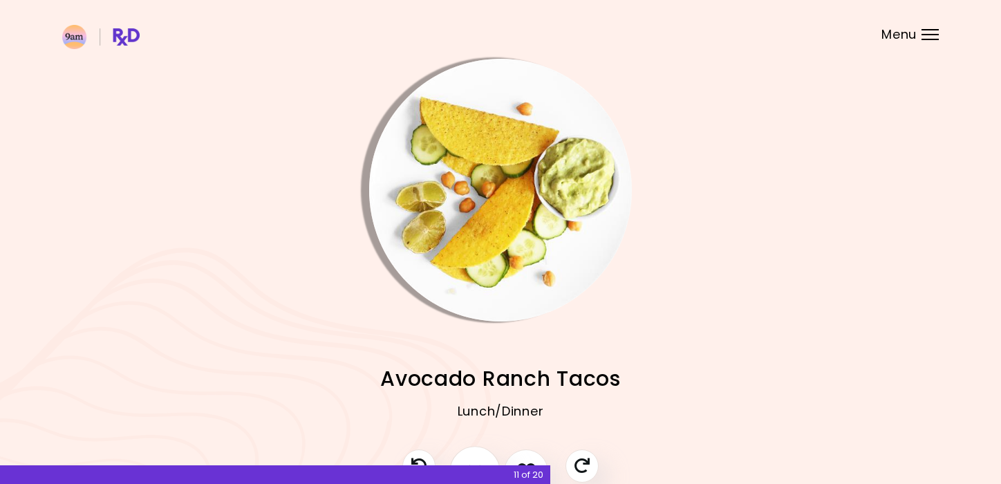
click at [474, 457] on button "I don't like this recipe" at bounding box center [474, 471] width 51 height 51
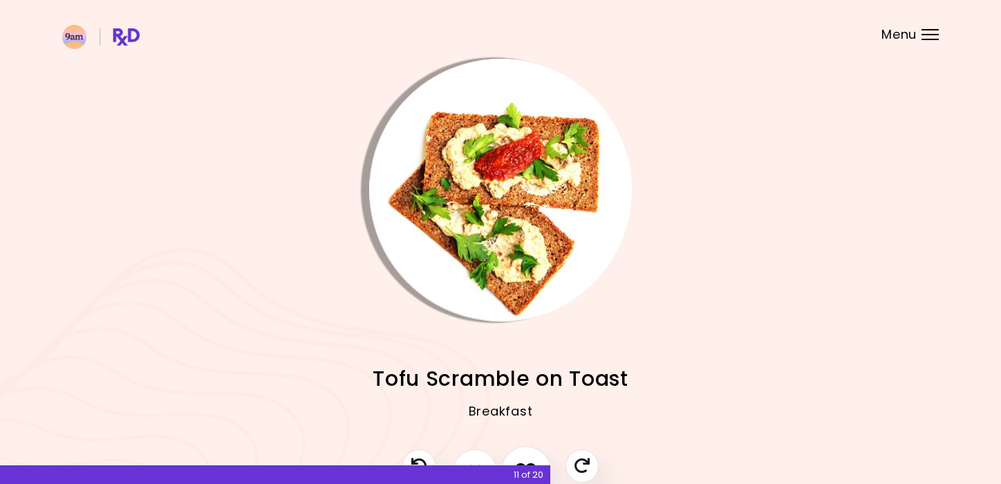
click at [524, 455] on button "I like this recipe" at bounding box center [525, 471] width 51 height 51
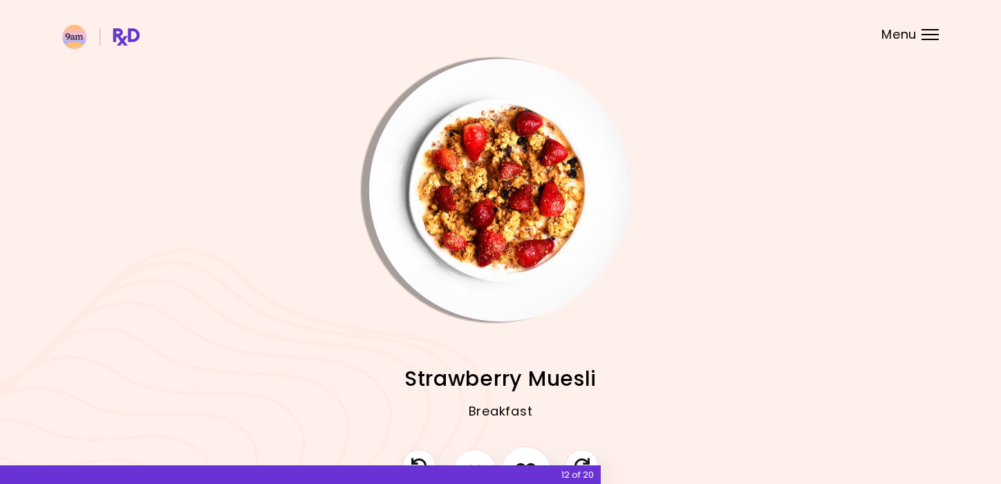
click at [524, 455] on button "I like this recipe" at bounding box center [525, 471] width 51 height 51
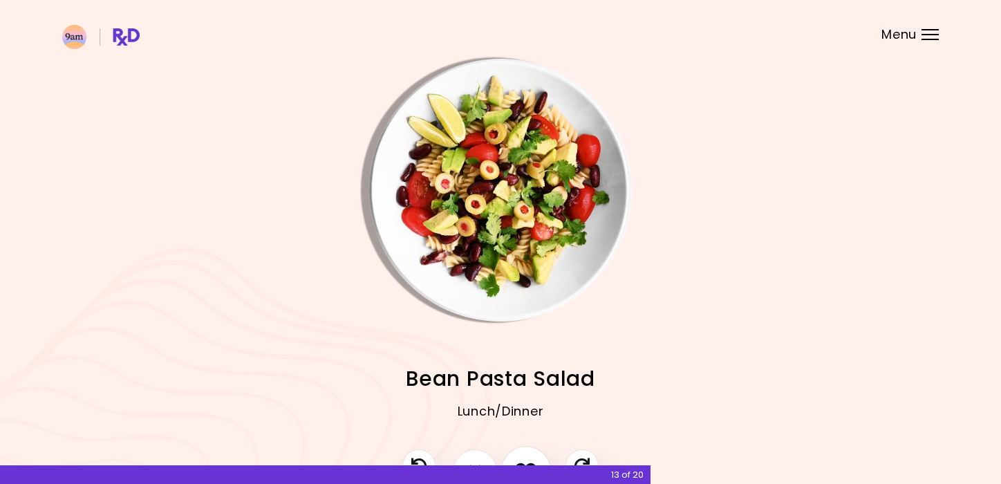
click at [524, 455] on button "I like this recipe" at bounding box center [525, 471] width 51 height 51
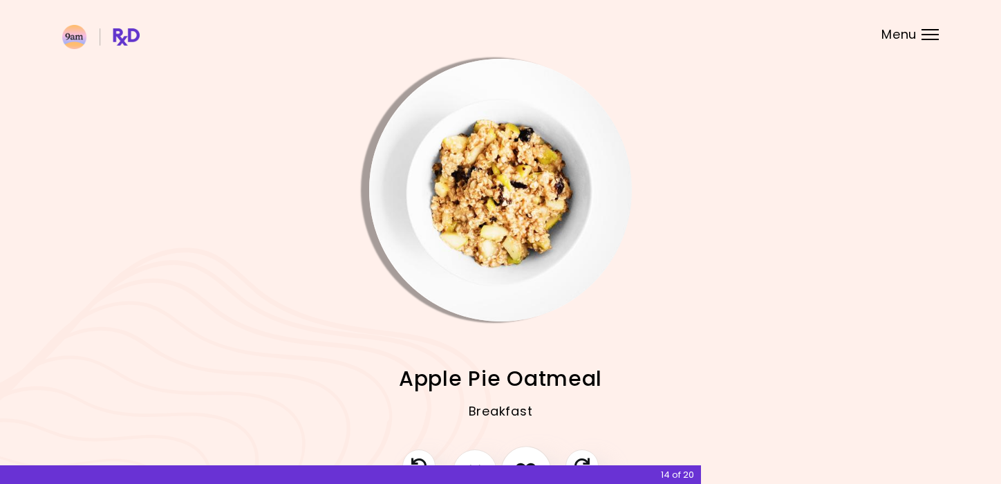
click at [524, 455] on button "I like this recipe" at bounding box center [525, 471] width 51 height 51
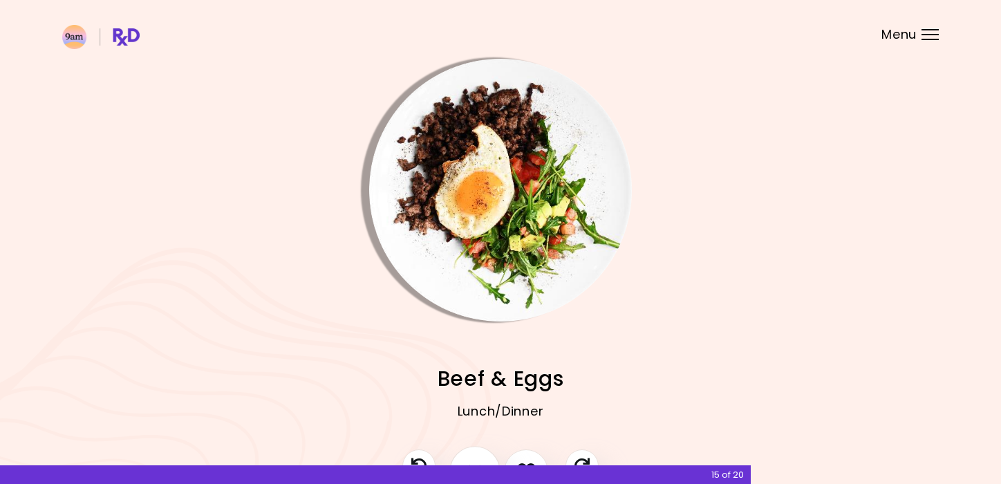
click at [475, 458] on button "I don't like this recipe" at bounding box center [474, 471] width 51 height 51
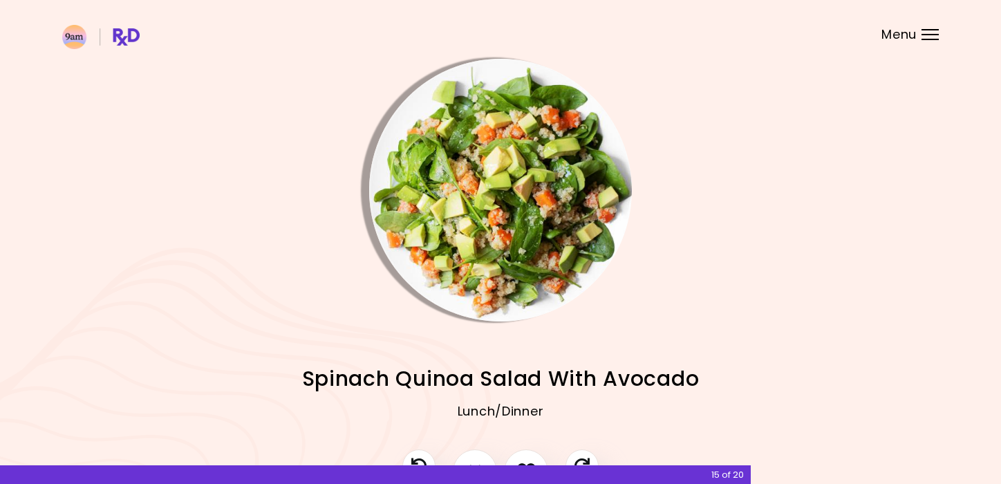
click at [543, 455] on div at bounding box center [500, 478] width 224 height 58
click at [527, 457] on button "I like this recipe" at bounding box center [525, 471] width 51 height 51
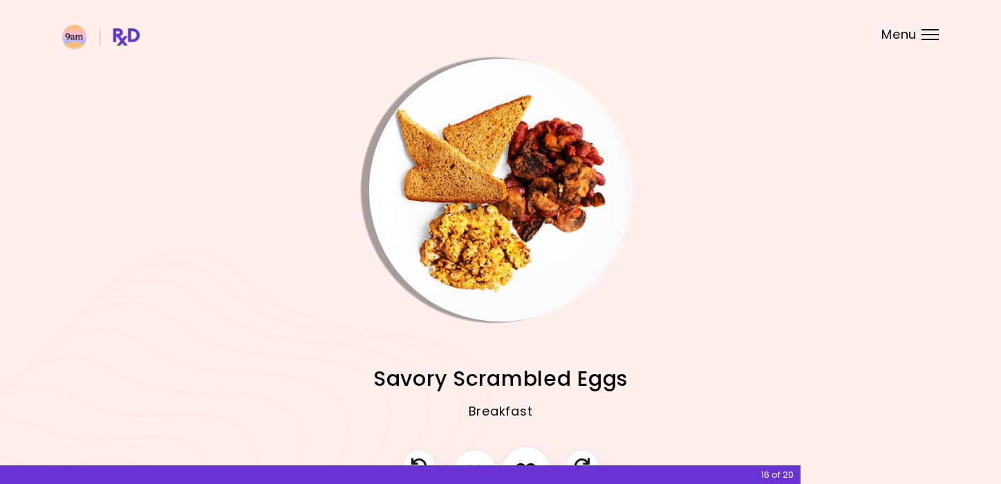
click at [527, 457] on button "I like this recipe" at bounding box center [525, 471] width 51 height 51
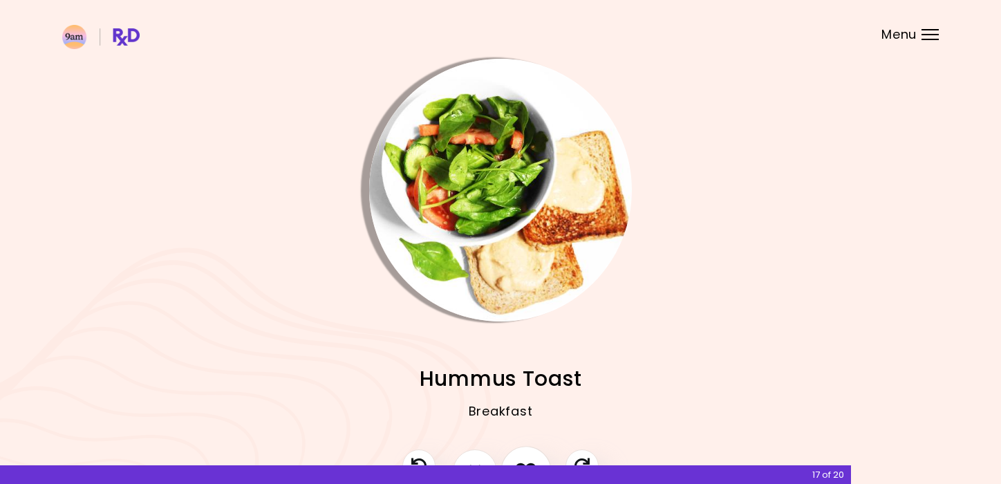
click at [527, 457] on button "I like this recipe" at bounding box center [525, 471] width 51 height 51
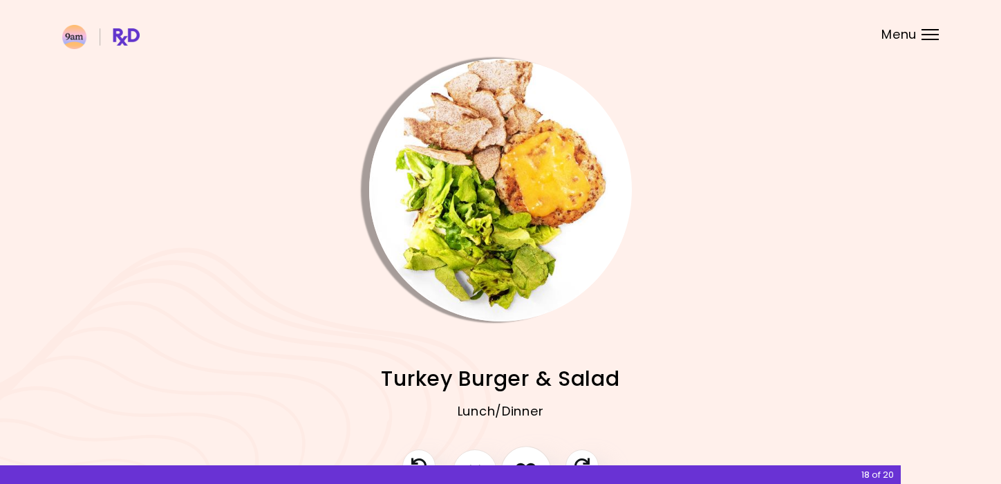
click at [527, 458] on button "I like this recipe" at bounding box center [525, 471] width 51 height 51
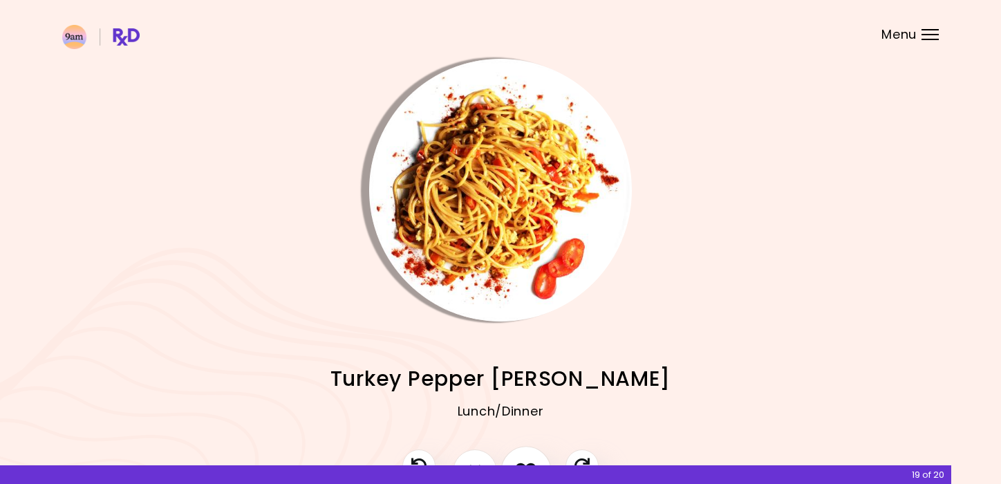
click at [527, 458] on button "I like this recipe" at bounding box center [525, 471] width 51 height 51
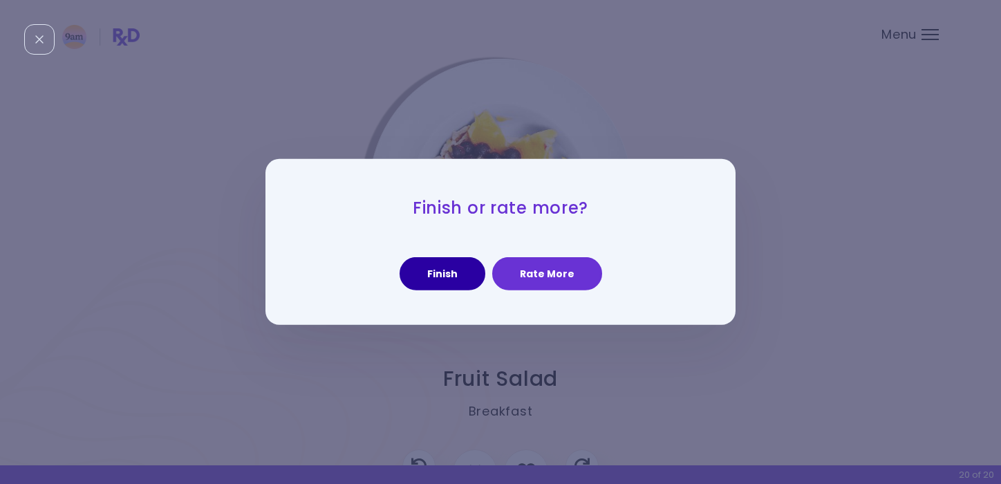
click at [466, 264] on button "Finish" at bounding box center [442, 273] width 86 height 33
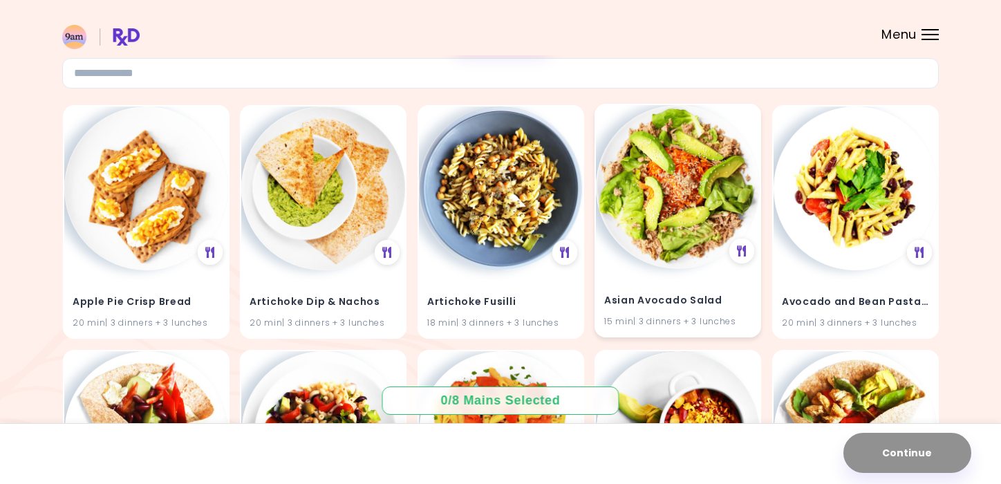
scroll to position [89, 0]
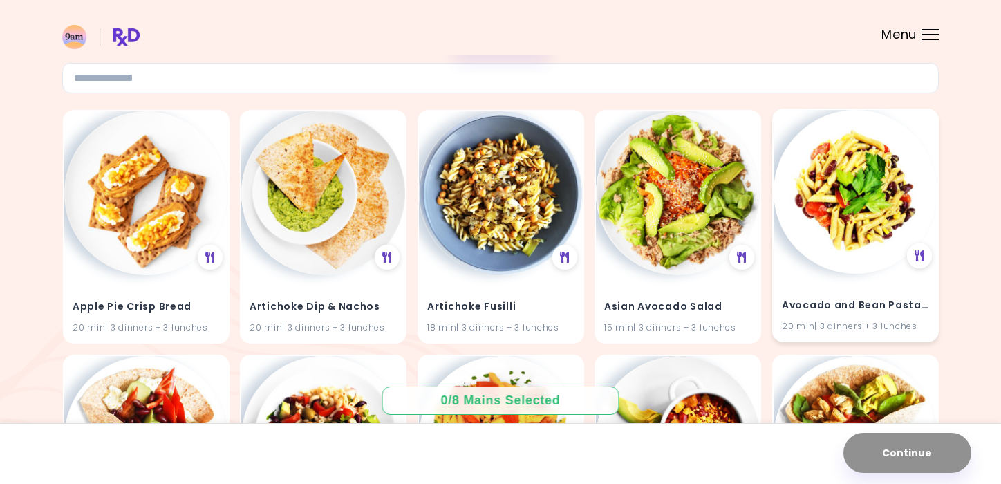
click at [865, 225] on img at bounding box center [855, 192] width 164 height 164
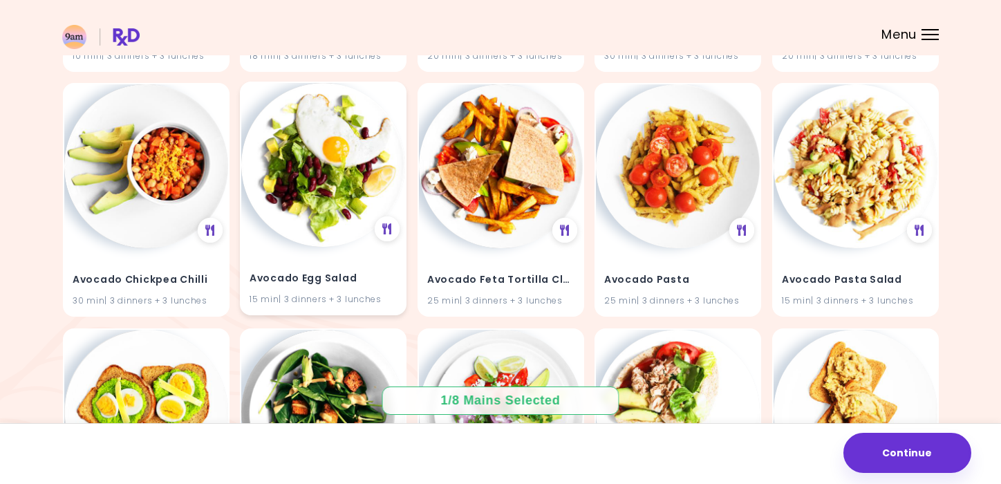
scroll to position [607, 0]
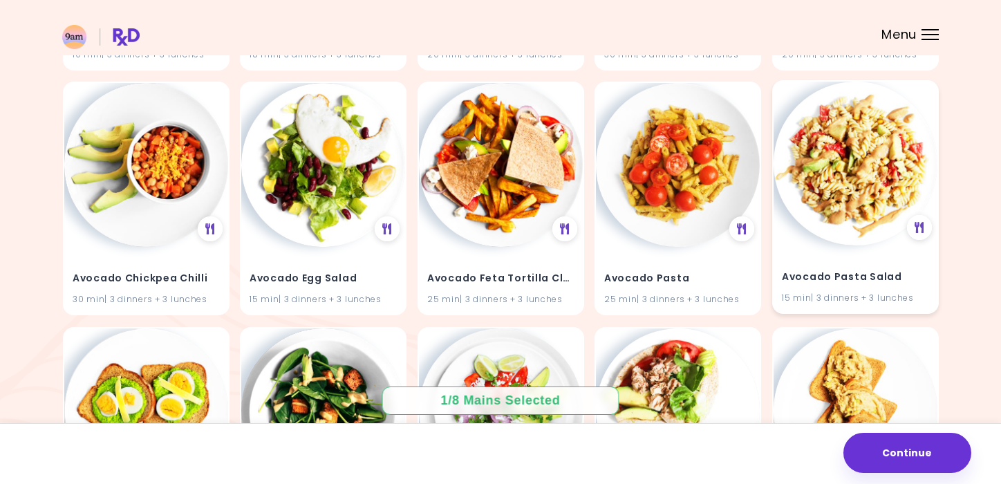
click at [857, 241] on img at bounding box center [855, 164] width 164 height 164
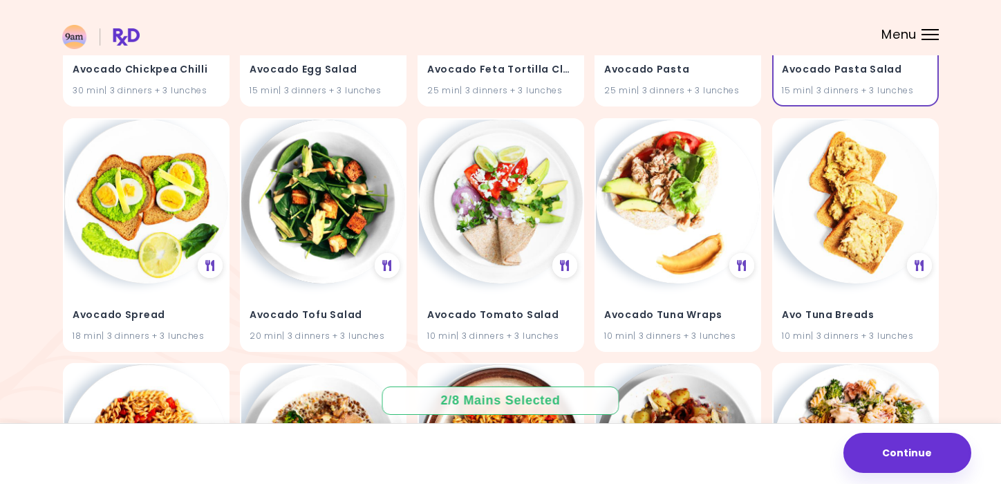
scroll to position [898, 0]
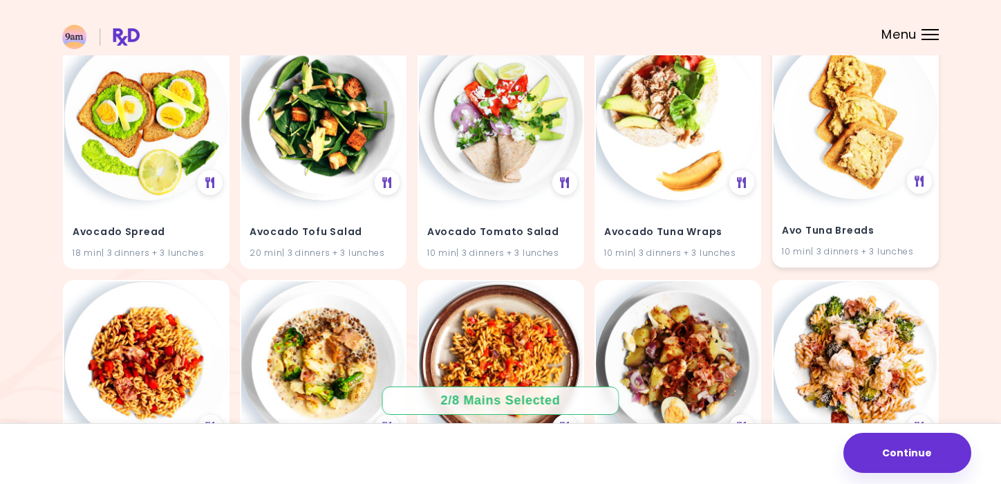
click at [839, 222] on h4 "Avo Tuna Breads" at bounding box center [855, 231] width 147 height 22
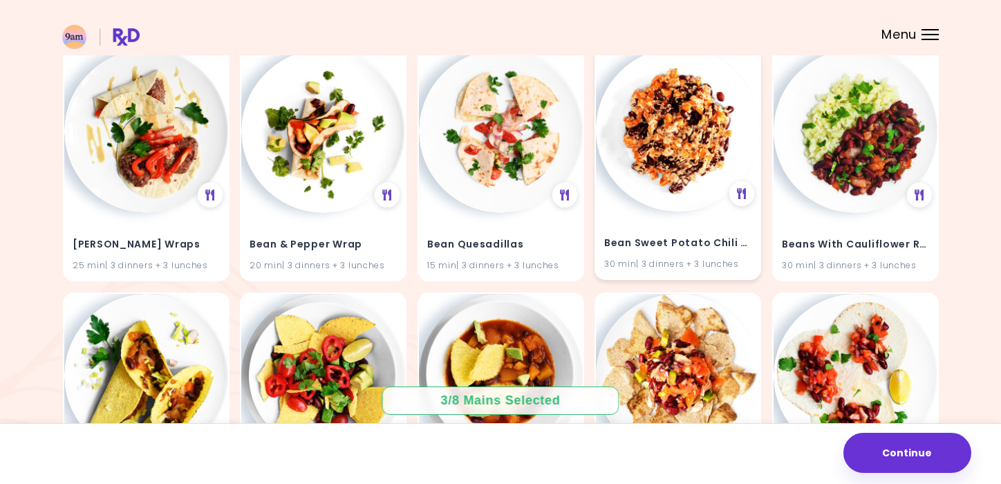
scroll to position [2846, 0]
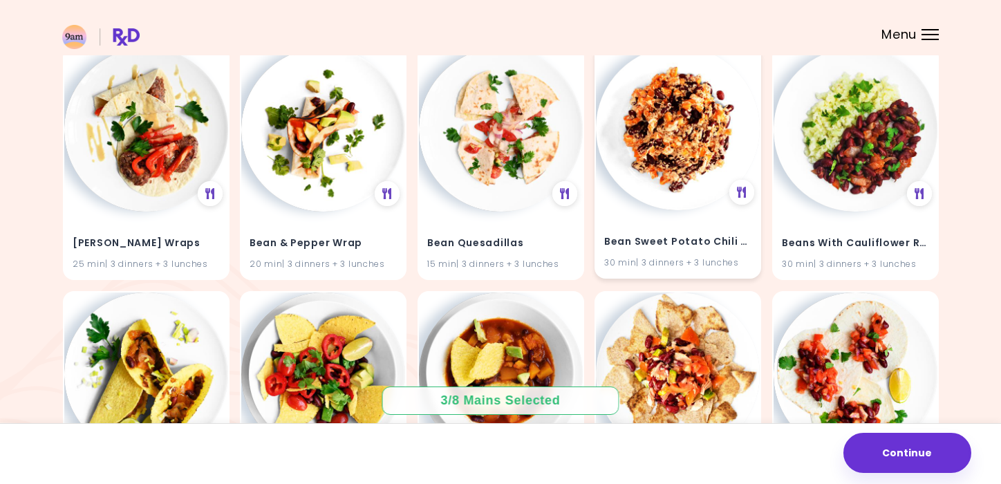
click at [655, 209] on div "Bean Sweet Potato Chili Bake 30 min | 3 dinners + 3 lunches" at bounding box center [678, 243] width 164 height 68
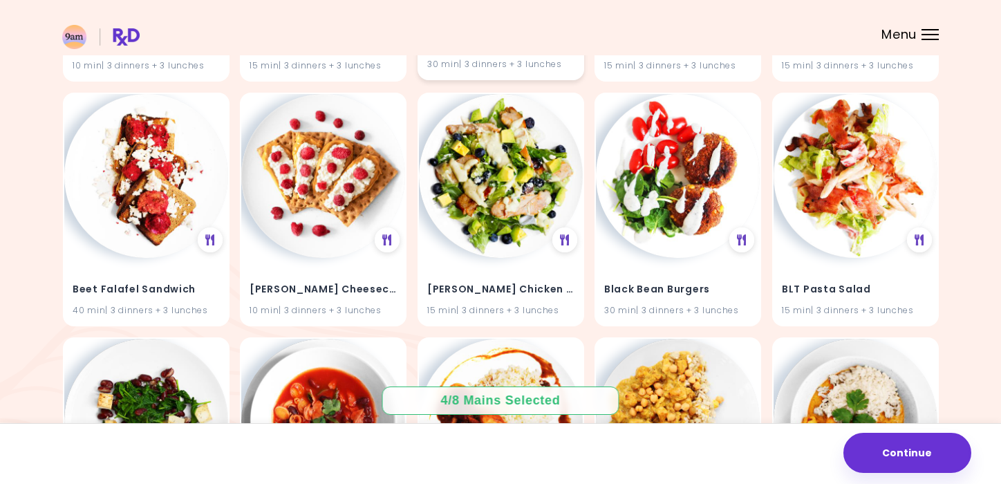
scroll to position [3289, 0]
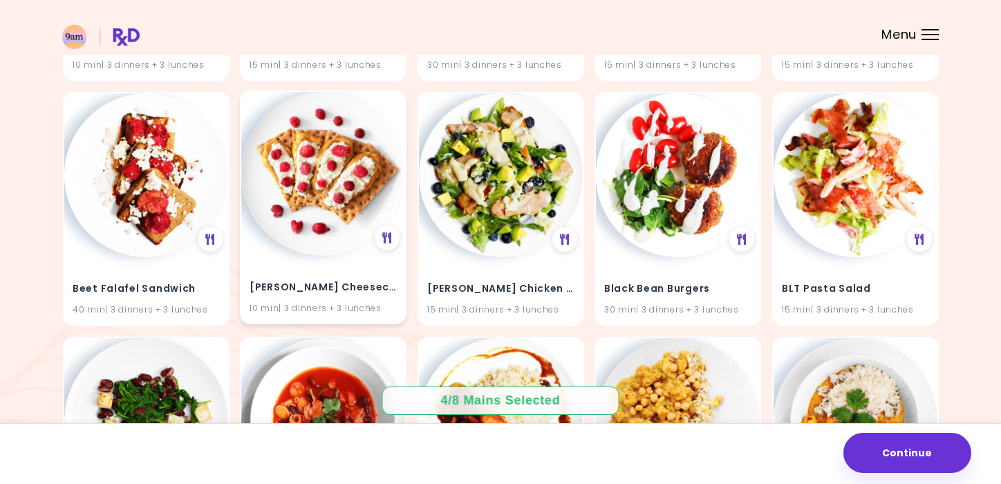
click at [350, 285] on h4 "[PERSON_NAME] Cheesecake Crisp" at bounding box center [322, 287] width 147 height 22
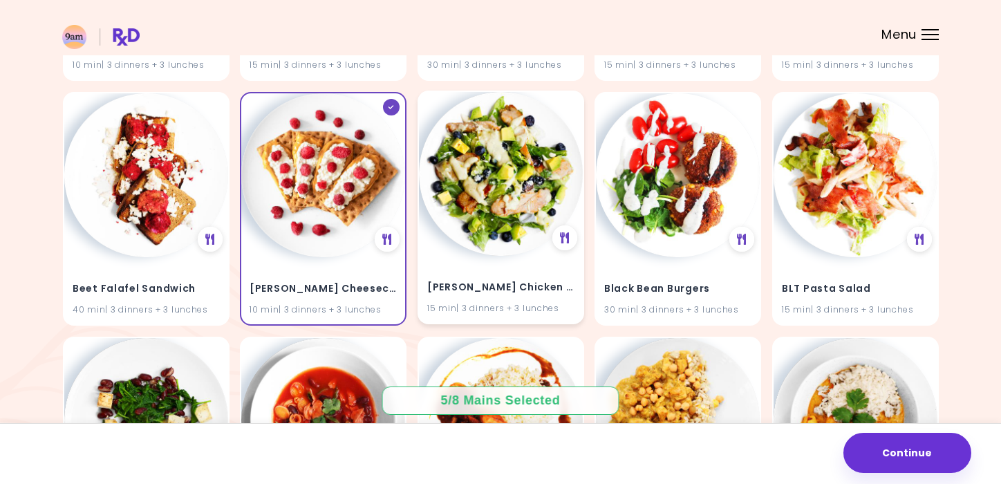
click at [490, 276] on h4 "[PERSON_NAME] Chicken Salad" at bounding box center [500, 287] width 147 height 22
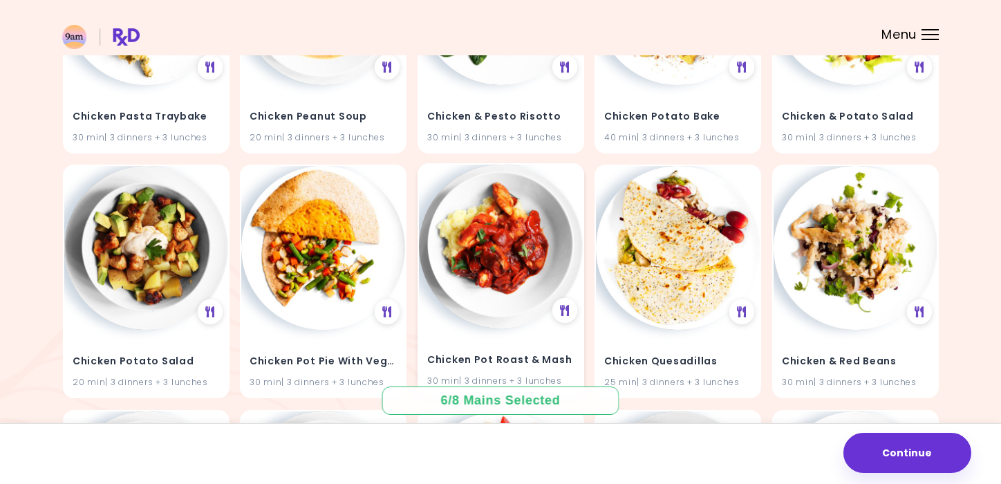
scroll to position [7869, 0]
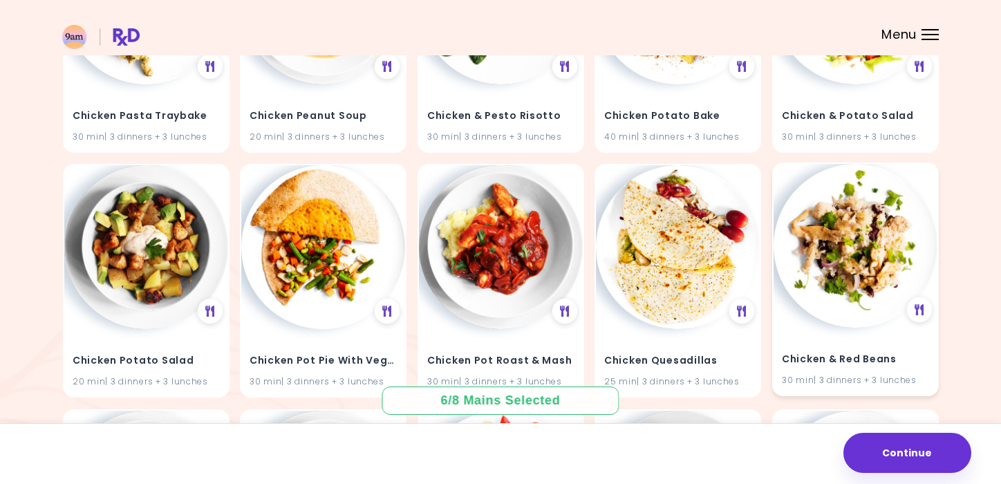
click at [867, 255] on img at bounding box center [855, 246] width 164 height 164
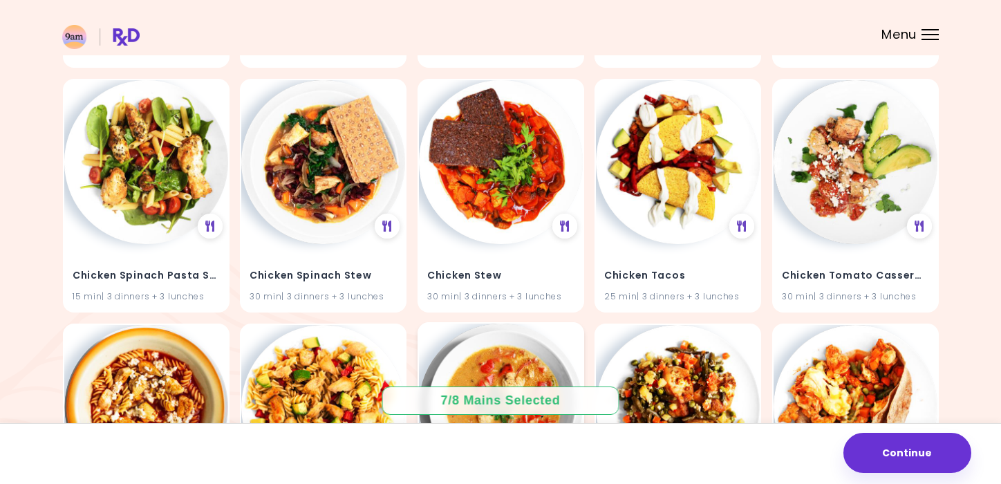
scroll to position [8689, 0]
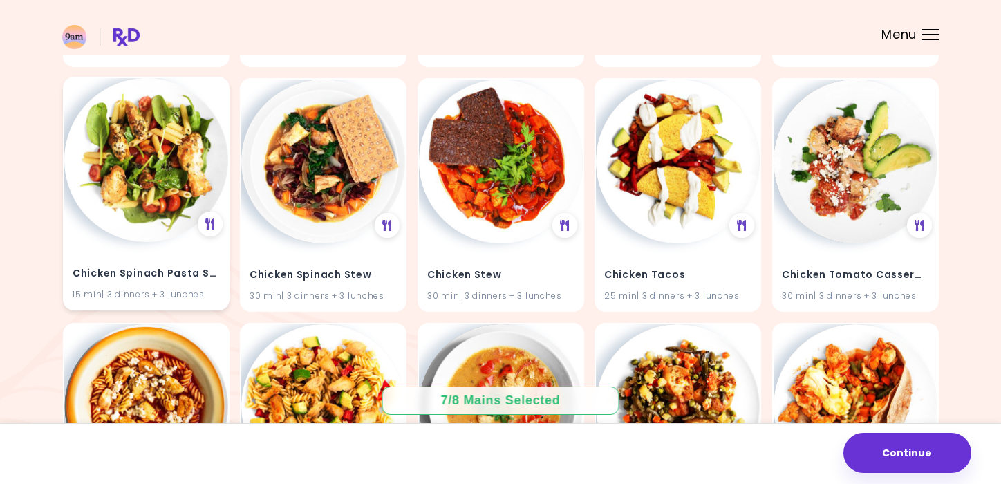
click at [199, 263] on h4 "Chicken Spinach Pasta Salad" at bounding box center [146, 274] width 147 height 22
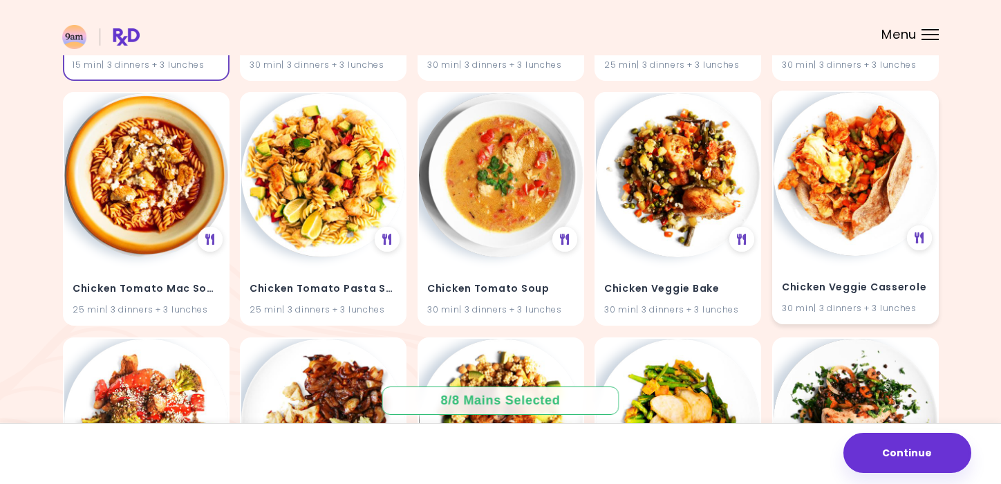
scroll to position [8929, 0]
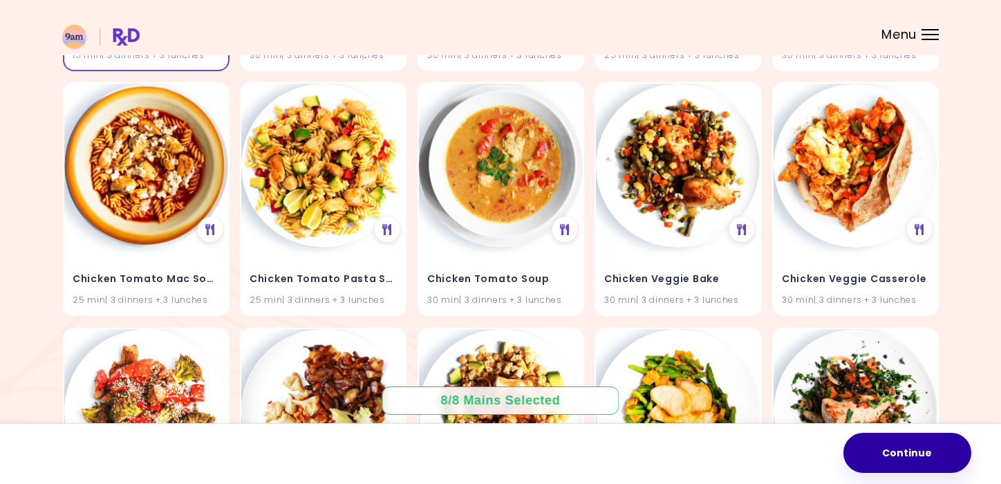
click at [892, 448] on button "Continue" at bounding box center [907, 453] width 128 height 40
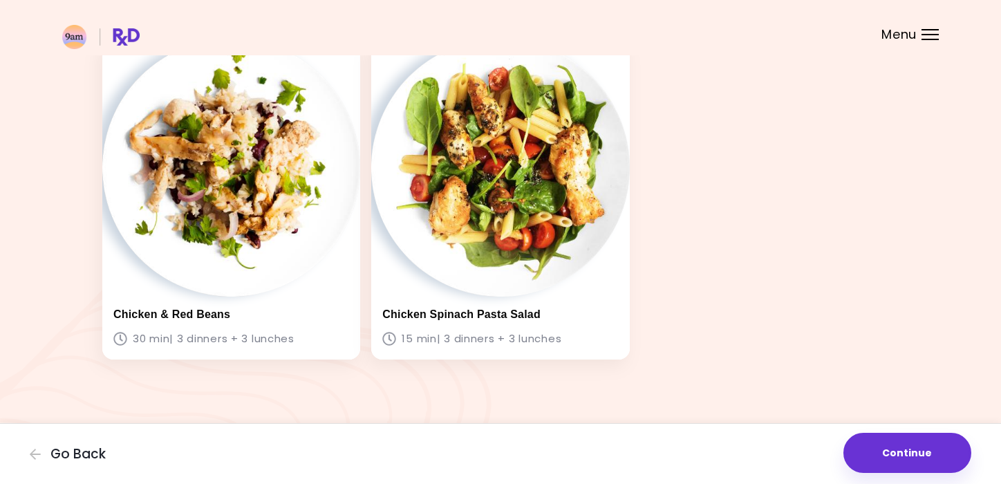
scroll to position [757, 0]
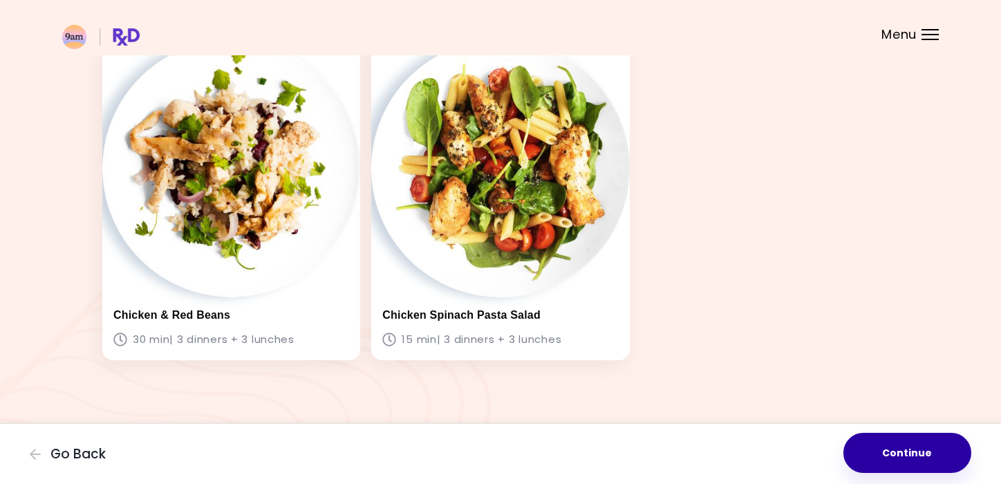
click at [881, 435] on button "Continue" at bounding box center [907, 453] width 128 height 40
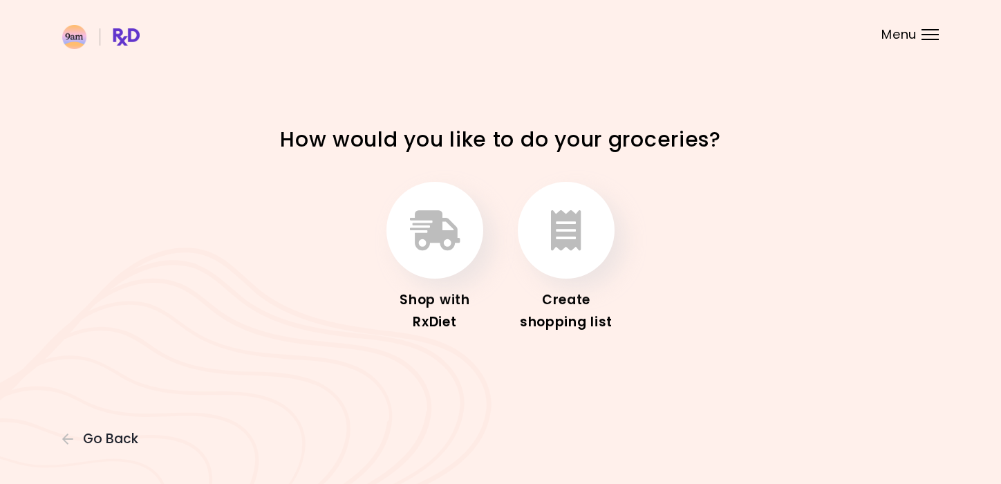
click at [551, 310] on div "Create shopping list" at bounding box center [566, 311] width 111 height 44
click at [562, 263] on button "button" at bounding box center [566, 230] width 97 height 97
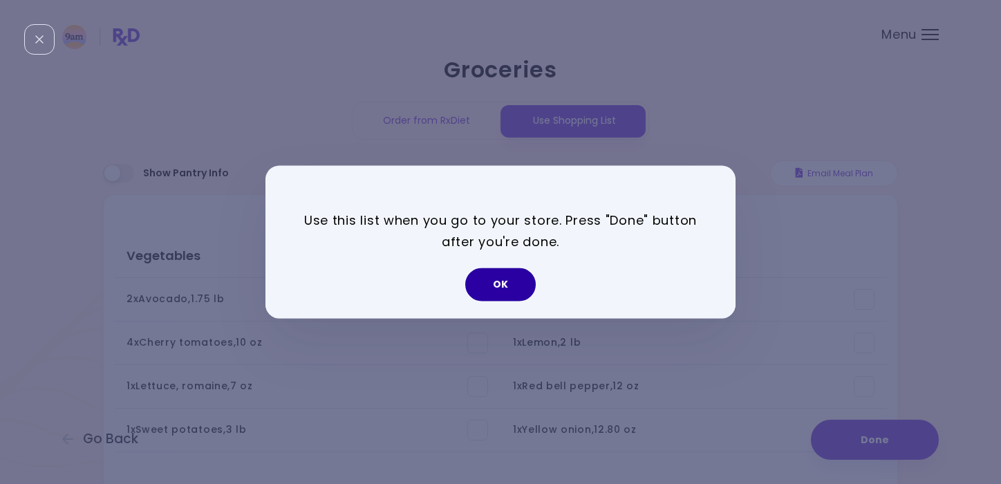
click at [507, 282] on button "OK" at bounding box center [500, 284] width 70 height 33
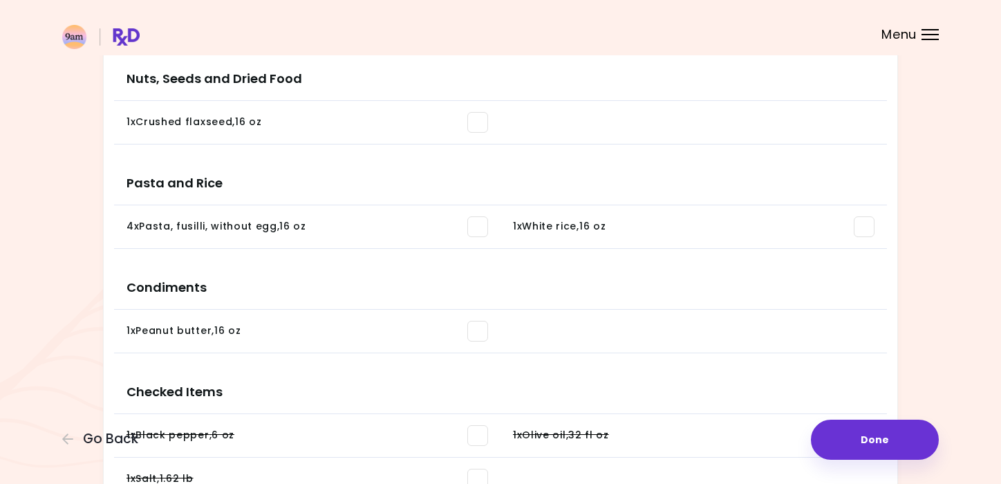
scroll to position [1126, 0]
click at [783, 421] on li "1 x Olive oil , 32 fl oz You need: 10.92 fl oz / In pantry: 10.92 fl oz" at bounding box center [693, 435] width 386 height 44
click at [812, 429] on div "1 x Olive oil , 32 fl oz" at bounding box center [693, 434] width 361 height 21
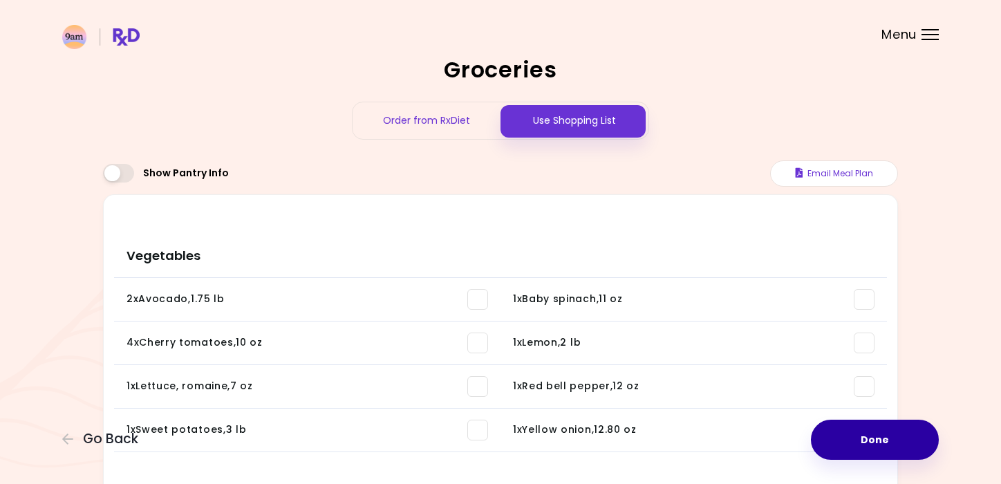
scroll to position [0, 0]
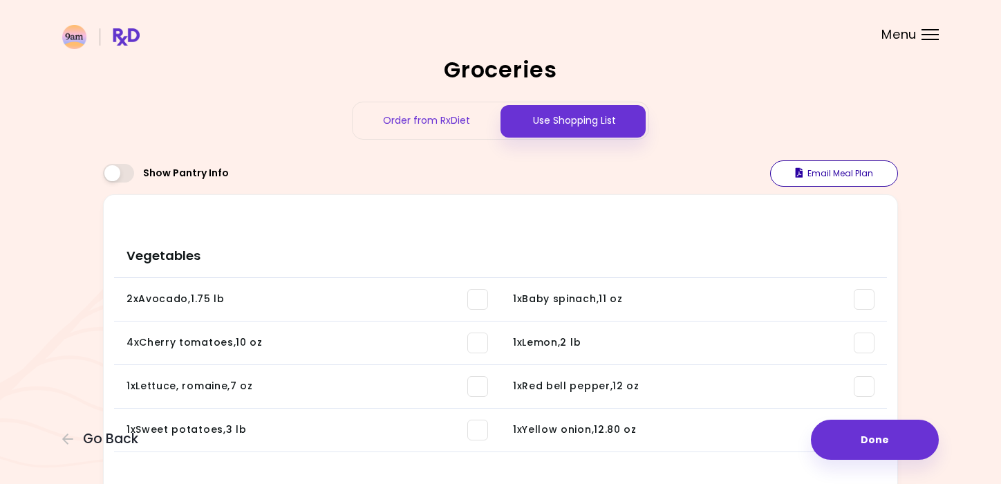
click at [824, 175] on button "Email Meal Plan" at bounding box center [834, 173] width 128 height 26
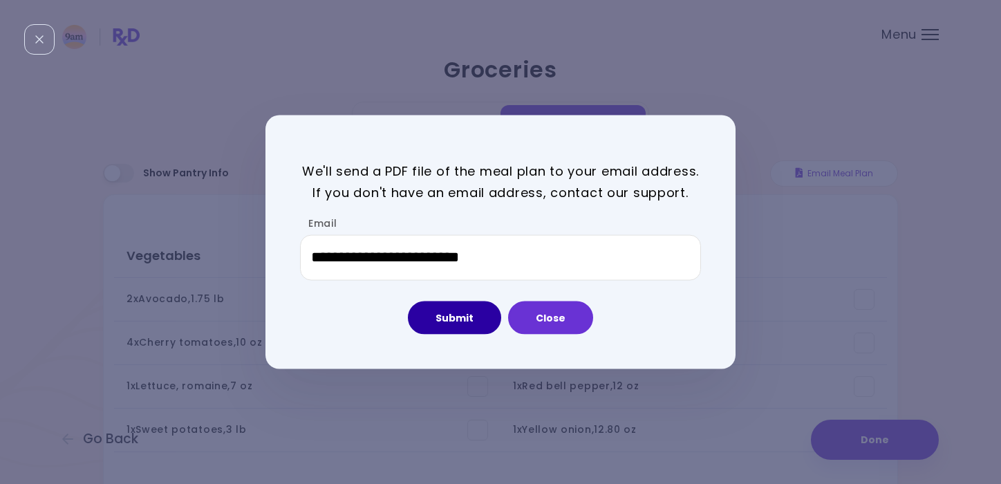
click at [472, 313] on button "Submit" at bounding box center [454, 317] width 93 height 33
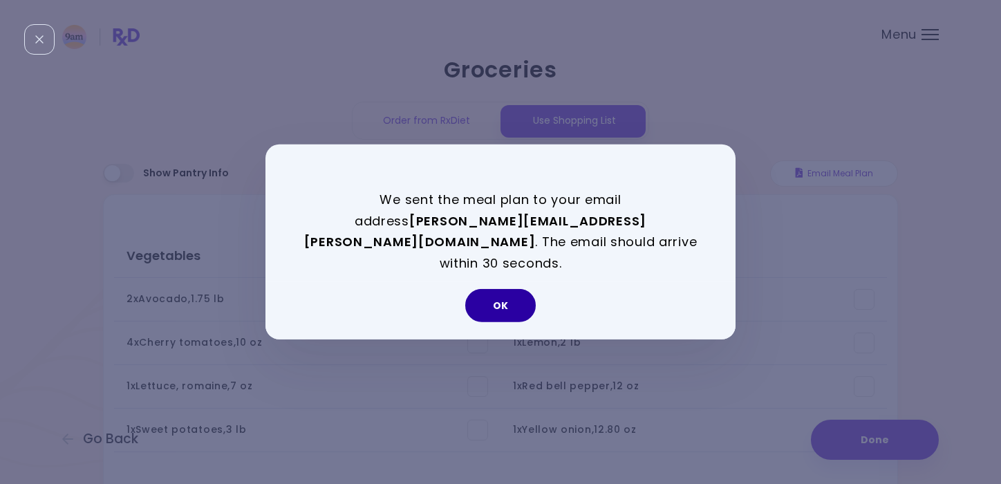
click at [504, 289] on button "OK" at bounding box center [500, 305] width 70 height 33
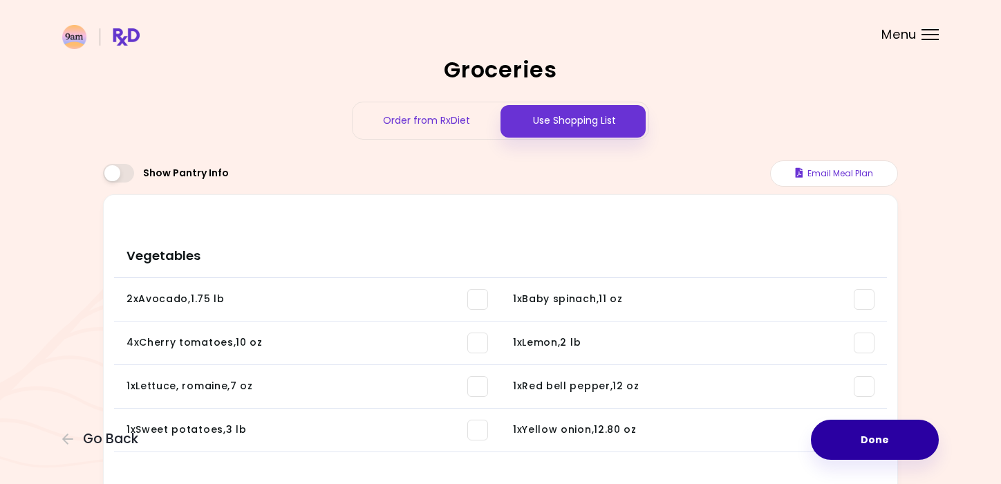
click at [858, 434] on button "Done" at bounding box center [875, 439] width 128 height 40
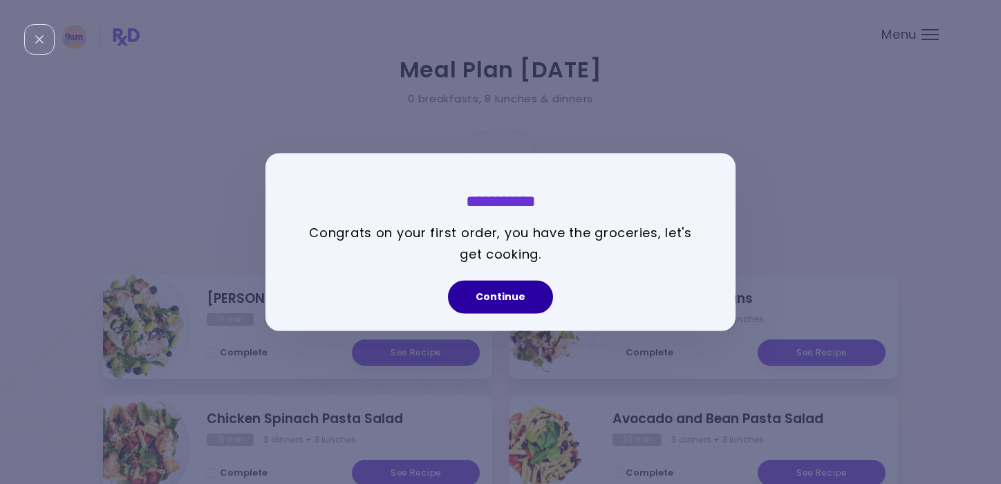
click at [513, 293] on button "Continue" at bounding box center [500, 297] width 105 height 33
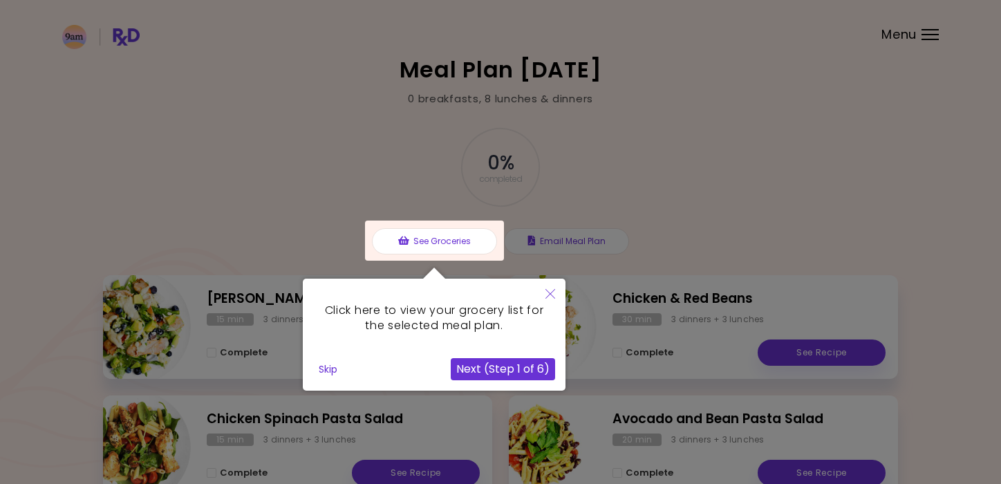
click at [508, 369] on button "Next (Step 1 of 6)" at bounding box center [503, 369] width 104 height 22
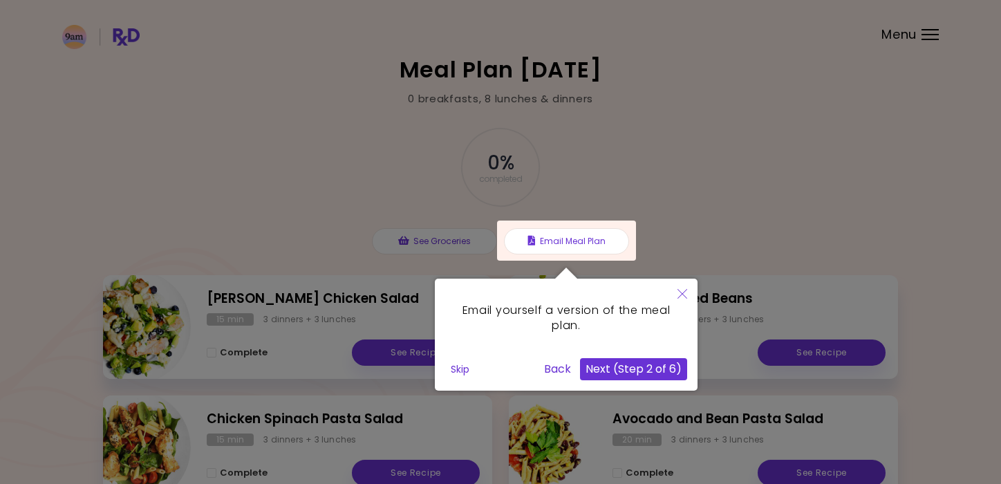
click at [607, 365] on button "Next (Step 2 of 6)" at bounding box center [633, 369] width 107 height 22
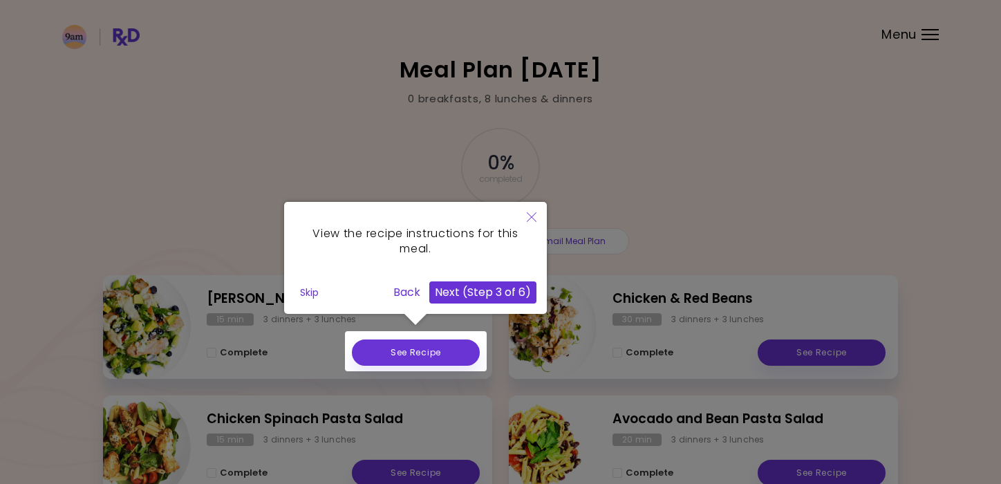
click at [445, 343] on div at bounding box center [416, 351] width 142 height 40
click at [438, 352] on div at bounding box center [416, 351] width 142 height 40
click at [263, 350] on div at bounding box center [500, 407] width 1001 height 814
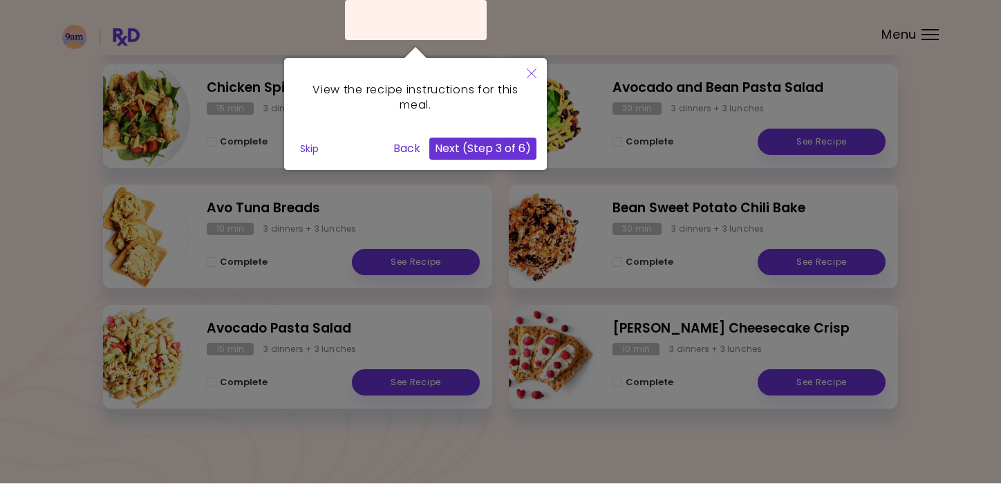
scroll to position [330, 0]
